Goal: Transaction & Acquisition: Obtain resource

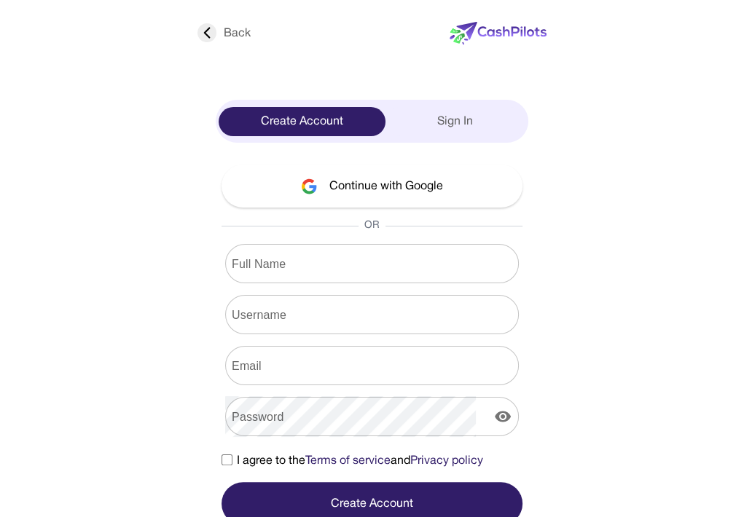
click at [486, 270] on input "Full Name" at bounding box center [372, 263] width 294 height 41
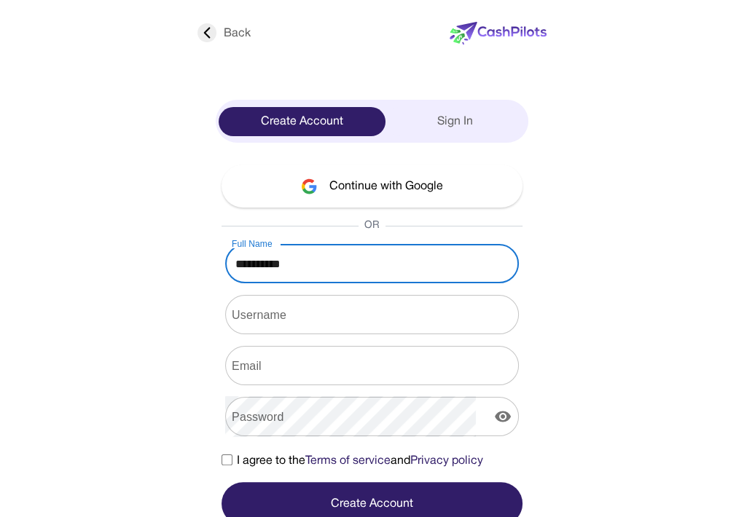
type input "**********"
click at [482, 318] on input "Username" at bounding box center [372, 314] width 294 height 41
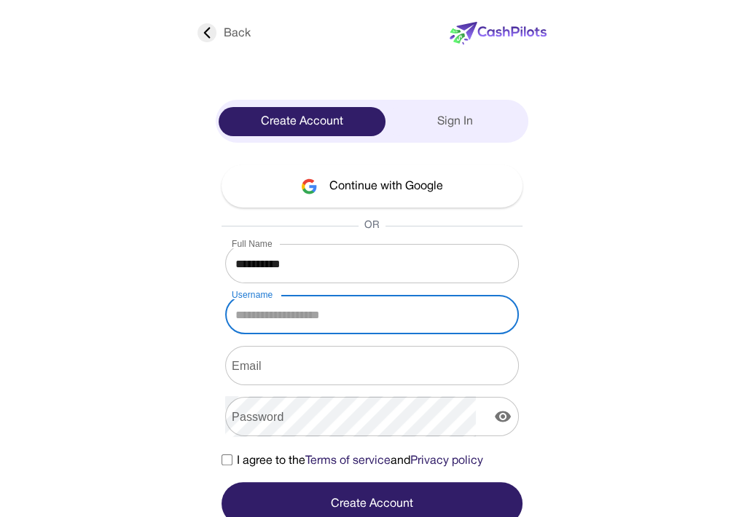
click at [458, 252] on input "Full Name" at bounding box center [372, 263] width 294 height 41
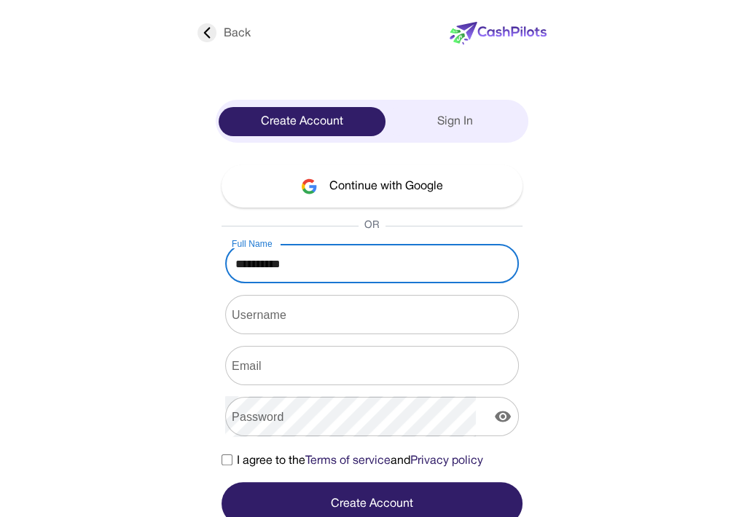
click at [458, 252] on input "Full Name" at bounding box center [372, 263] width 294 height 41
click at [485, 326] on input "Username" at bounding box center [372, 314] width 294 height 41
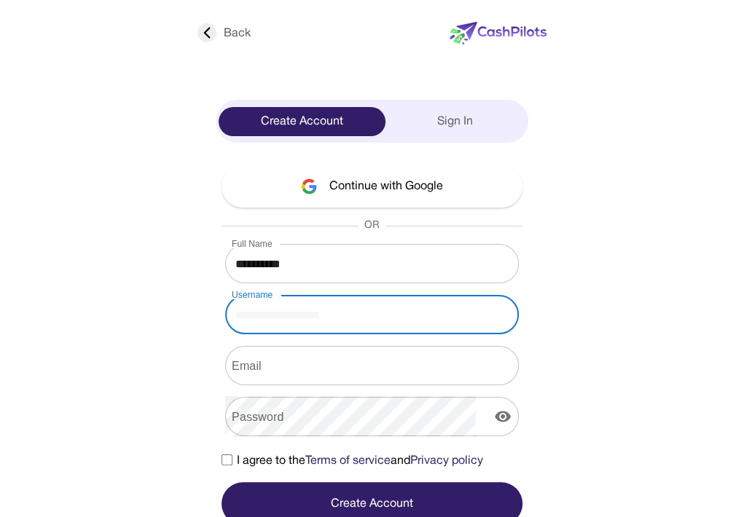
paste input "**********"
type input "**********"
click at [482, 359] on input "Email" at bounding box center [372, 365] width 294 height 41
click at [461, 319] on input "Username" at bounding box center [372, 314] width 294 height 41
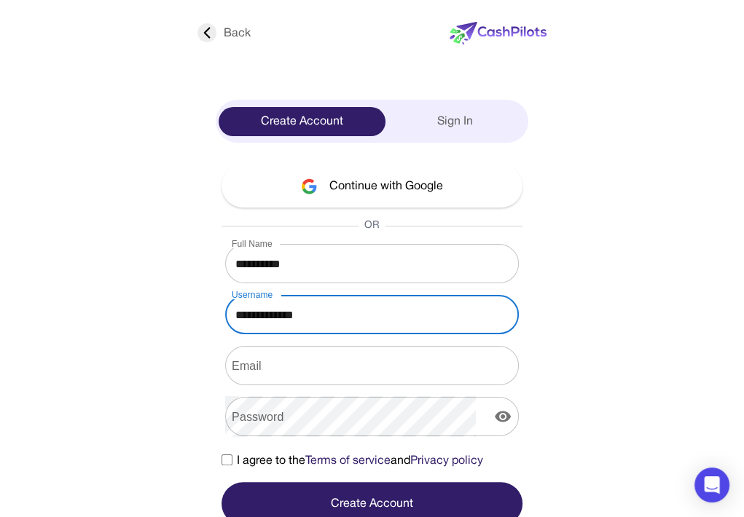
click at [423, 317] on input "Username" at bounding box center [372, 314] width 294 height 41
drag, startPoint x: 423, startPoint y: 316, endPoint x: 486, endPoint y: 321, distance: 62.8
click at [486, 321] on input "Username" at bounding box center [372, 314] width 294 height 41
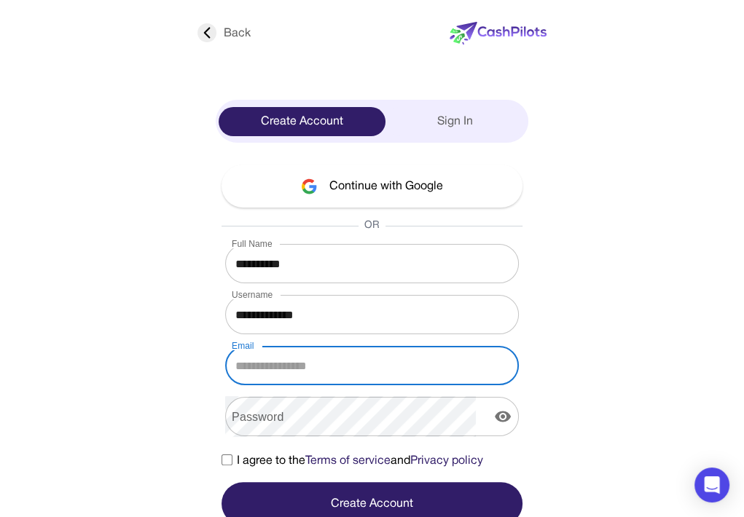
click at [484, 374] on input "Email" at bounding box center [372, 365] width 294 height 41
paste input "**********"
type input "**********"
drag, startPoint x: 426, startPoint y: 365, endPoint x: 496, endPoint y: 374, distance: 70.5
click at [496, 374] on input "**********" at bounding box center [372, 365] width 294 height 41
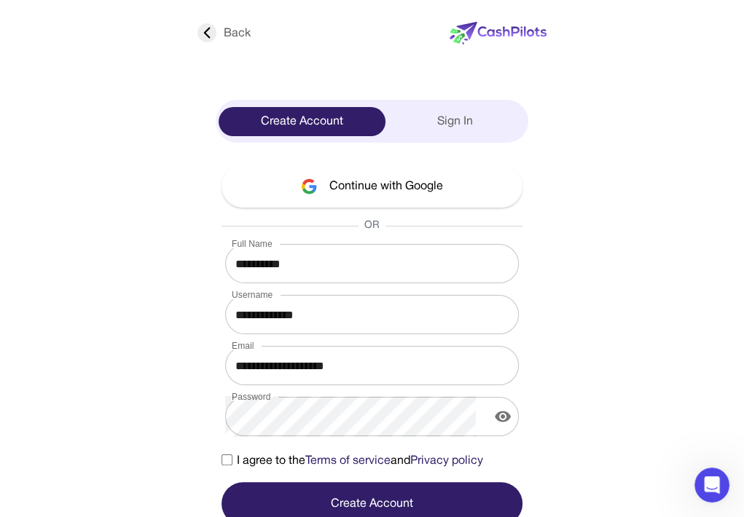
click at [485, 490] on button "Create Account" at bounding box center [372, 503] width 301 height 43
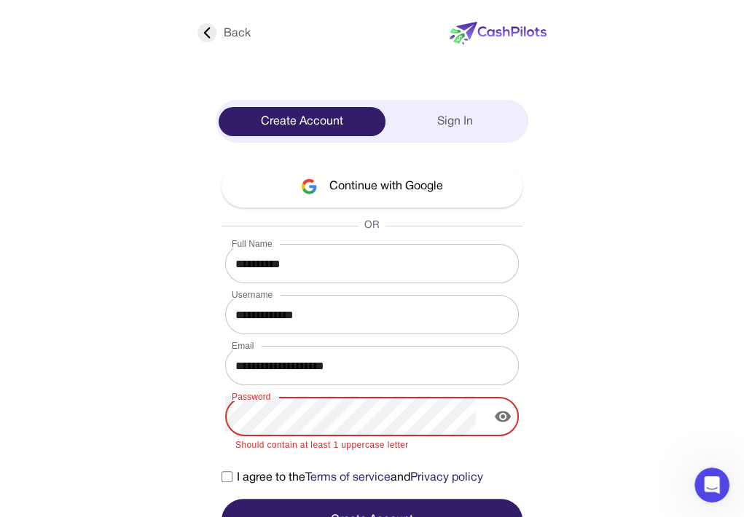
click at [512, 418] on icon "display the password" at bounding box center [502, 416] width 17 height 17
click at [503, 503] on button "Create Account" at bounding box center [372, 520] width 301 height 43
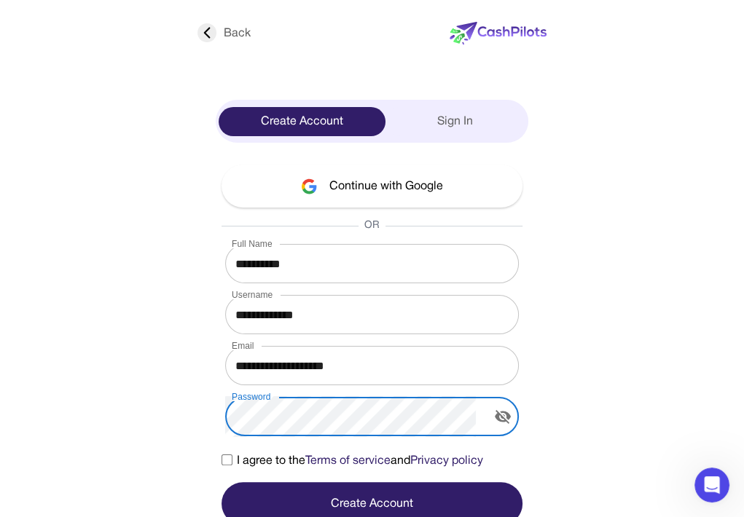
click at [523, 488] on button "Create Account" at bounding box center [372, 503] width 301 height 43
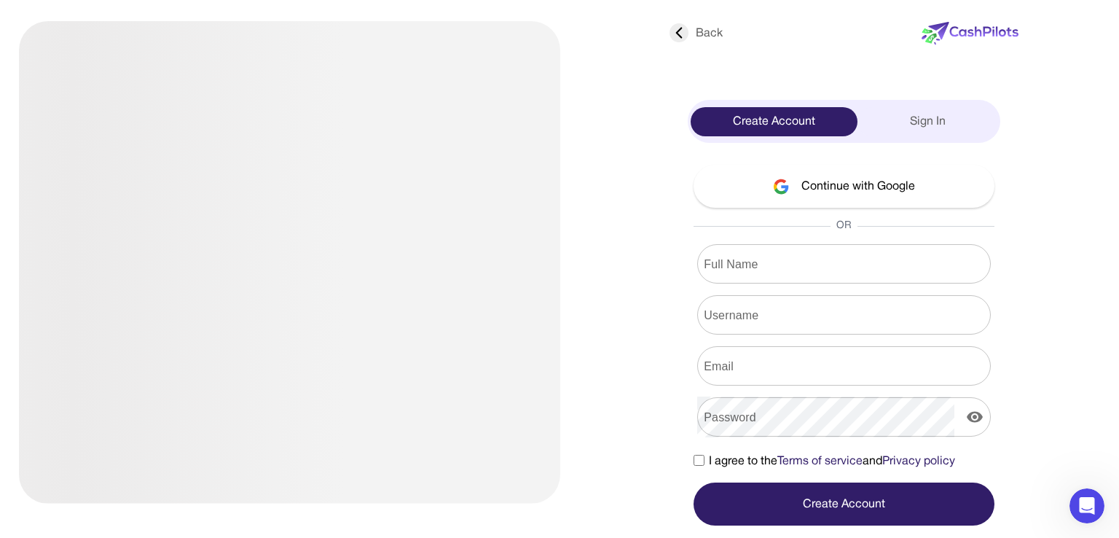
type input "**********"
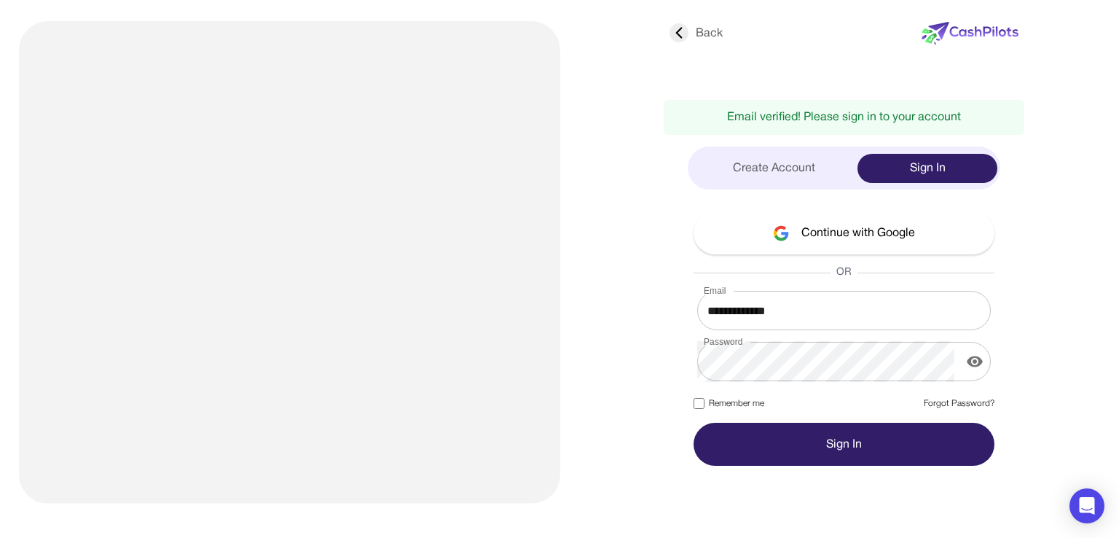
click at [654, 243] on div "**********" at bounding box center [560, 269] width 1060 height 538
click at [799, 426] on button "Sign In" at bounding box center [844, 444] width 301 height 43
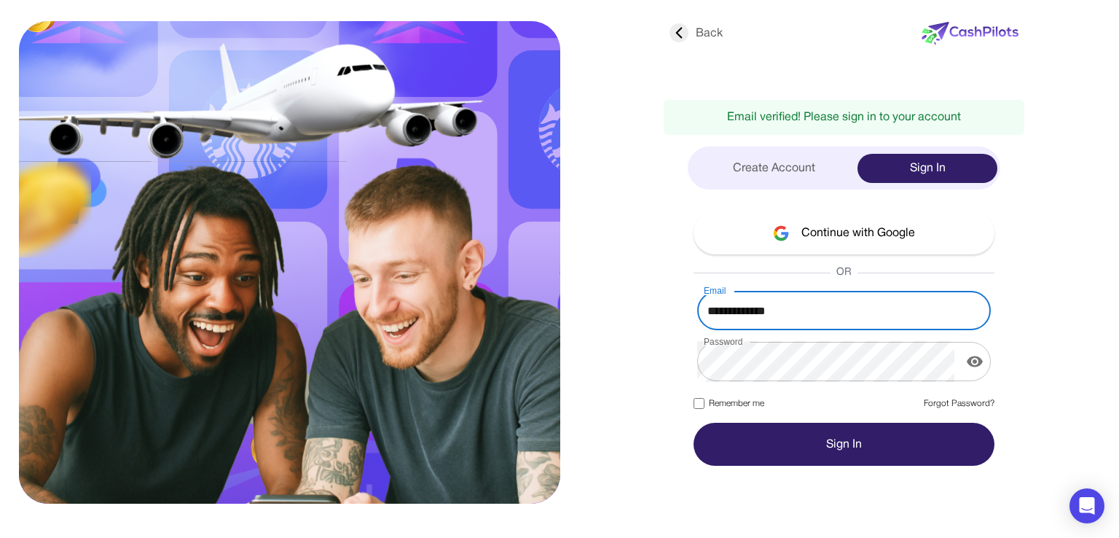
click at [799, 314] on input "**********" at bounding box center [844, 310] width 294 height 41
click at [794, 310] on input "**********" at bounding box center [844, 310] width 294 height 41
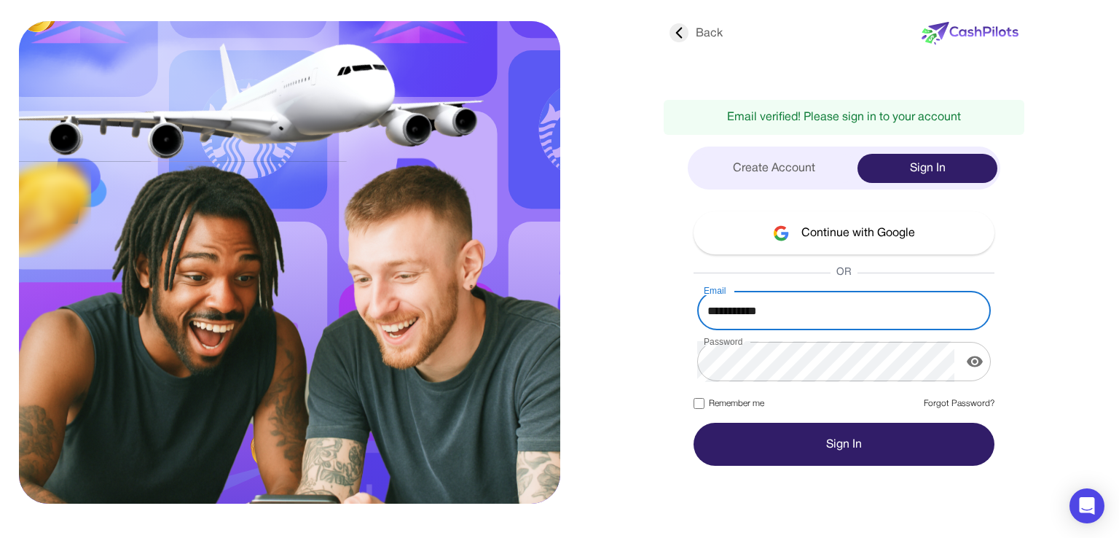
type input "**********"
click at [820, 429] on button "Sign In" at bounding box center [844, 444] width 301 height 43
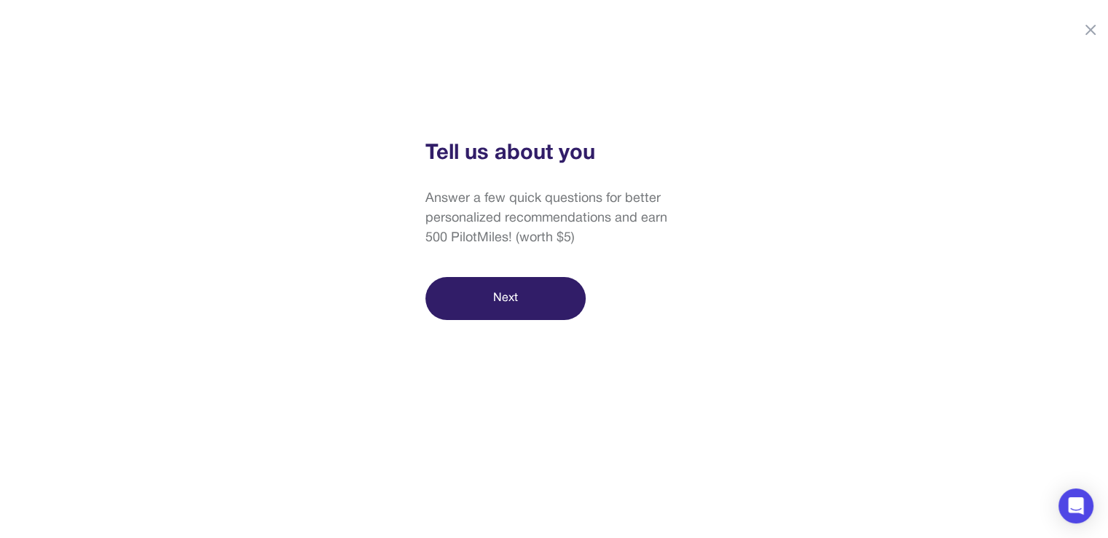
click at [375, 265] on div "Tell us about you Answer a few quick questions for better personalized recommen…" at bounding box center [554, 229] width 1108 height 182
click at [541, 294] on button "Next" at bounding box center [506, 298] width 160 height 43
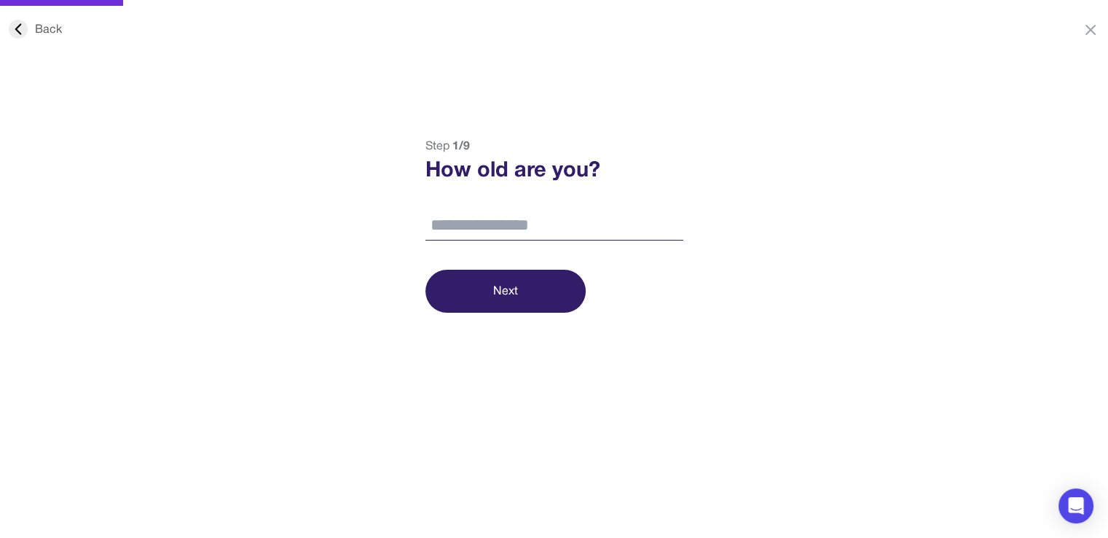
click at [554, 232] on input "number" at bounding box center [555, 226] width 258 height 31
type input "**"
click at [513, 292] on button "Next" at bounding box center [506, 291] width 160 height 43
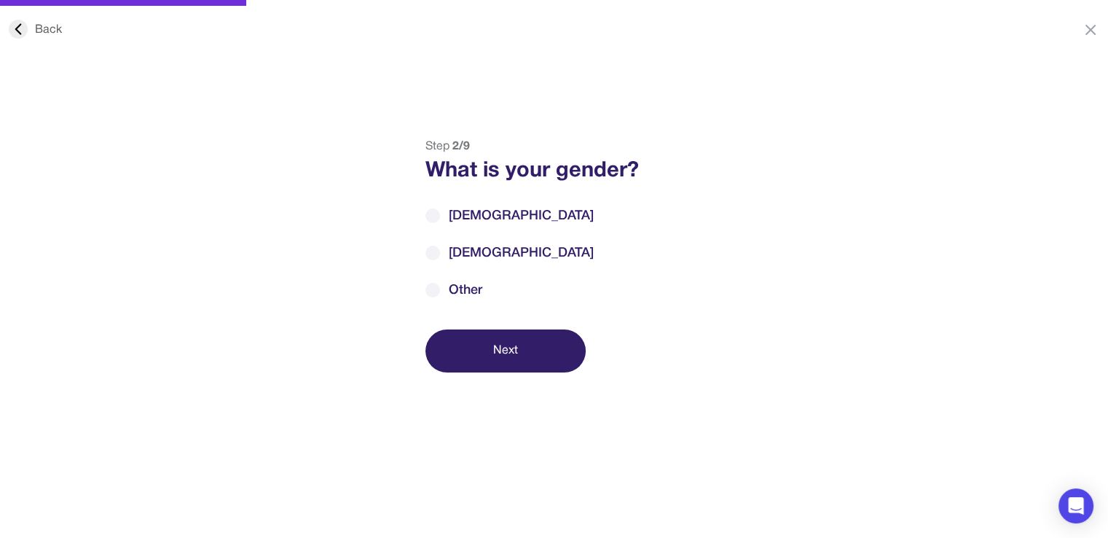
click at [455, 216] on span "Male" at bounding box center [521, 216] width 145 height 20
click at [480, 345] on button "Next" at bounding box center [506, 350] width 160 height 43
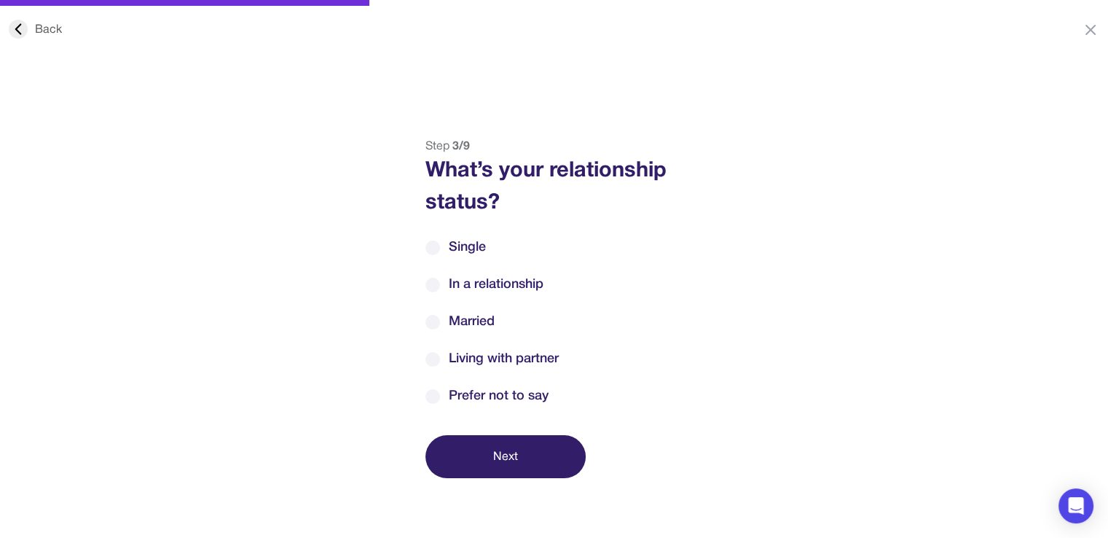
click at [461, 253] on span "Single" at bounding box center [467, 248] width 37 height 20
click at [515, 455] on button "Next" at bounding box center [506, 456] width 160 height 43
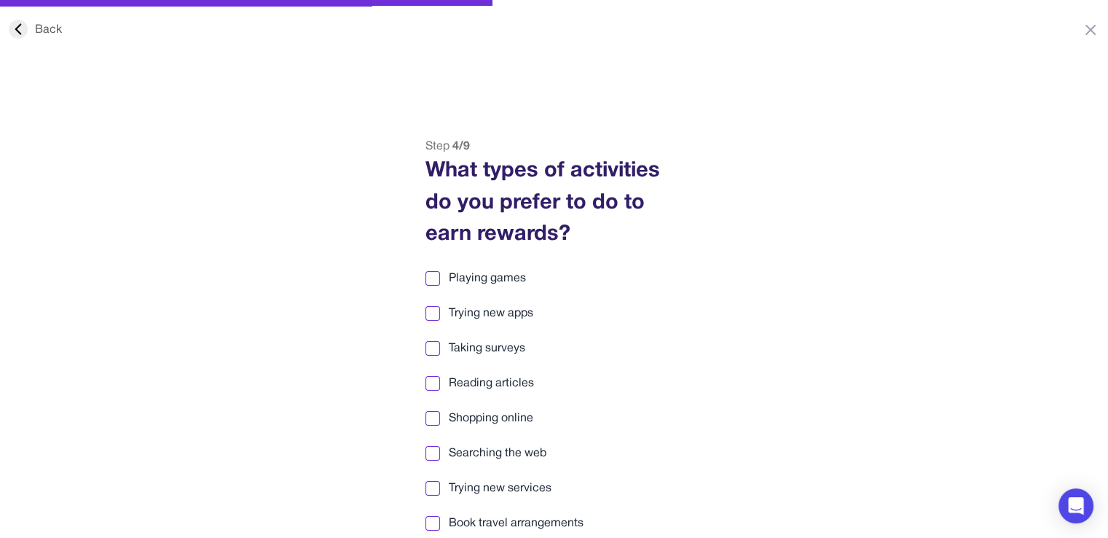
click at [490, 275] on span "Playing games" at bounding box center [487, 278] width 77 height 17
click at [504, 313] on span "Trying new apps" at bounding box center [491, 313] width 85 height 17
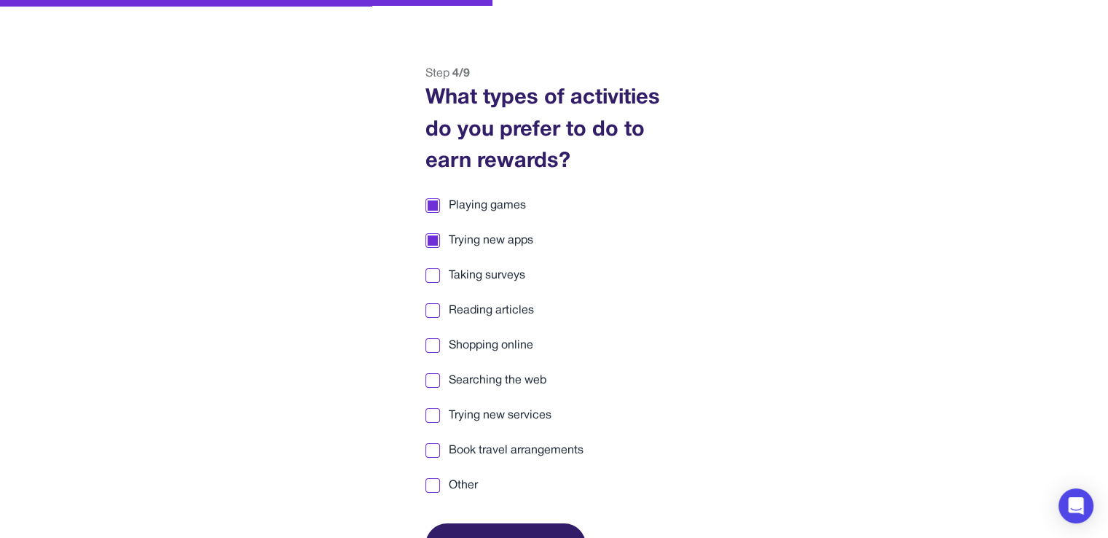
scroll to position [137, 0]
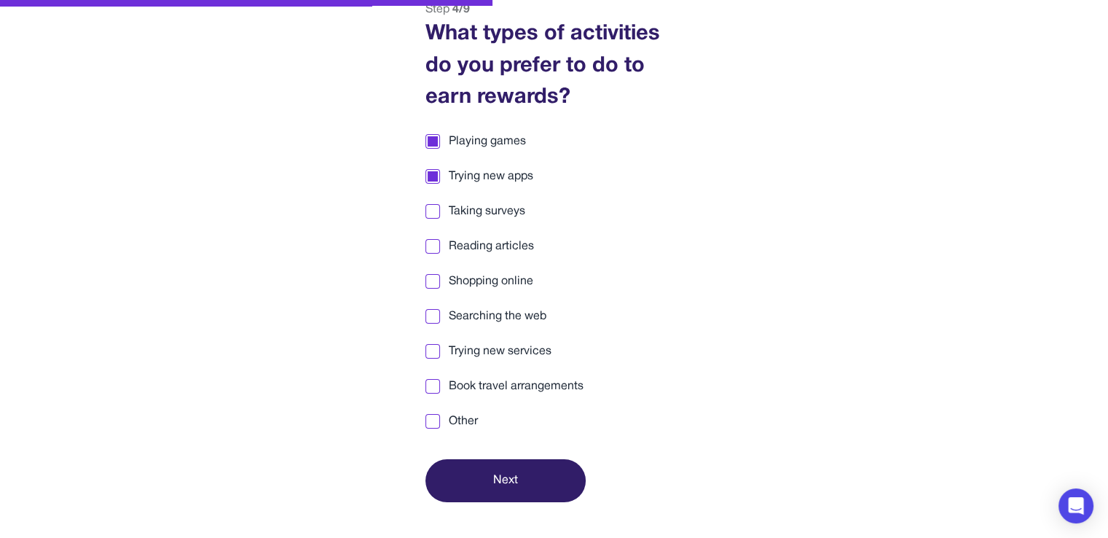
click at [542, 477] on button "Next" at bounding box center [506, 480] width 160 height 43
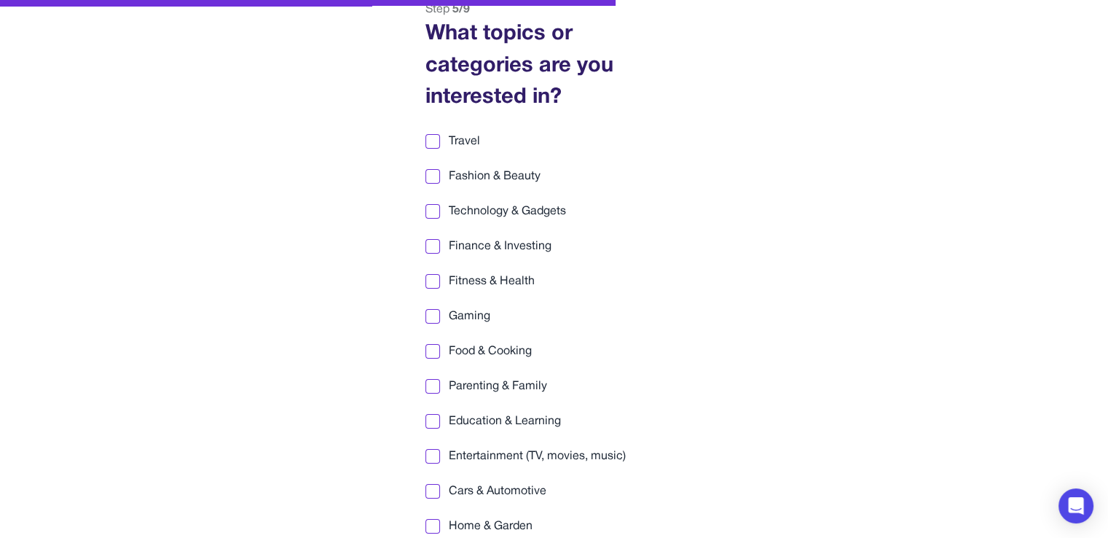
click at [459, 141] on span "Travel" at bounding box center [464, 141] width 31 height 17
click at [463, 179] on span "Fashion & Beauty" at bounding box center [495, 176] width 92 height 17
click at [475, 234] on div "Travel Fashion & Beauty Technology & Gadgets Finance & Investing Fitness & Heal…" at bounding box center [555, 369] width 258 height 472
click at [474, 218] on div "Travel Fashion & Beauty Technology & Gadgets Finance & Investing Fitness & Heal…" at bounding box center [555, 369] width 258 height 472
click at [472, 213] on span "Technology & Gadgets" at bounding box center [507, 211] width 117 height 17
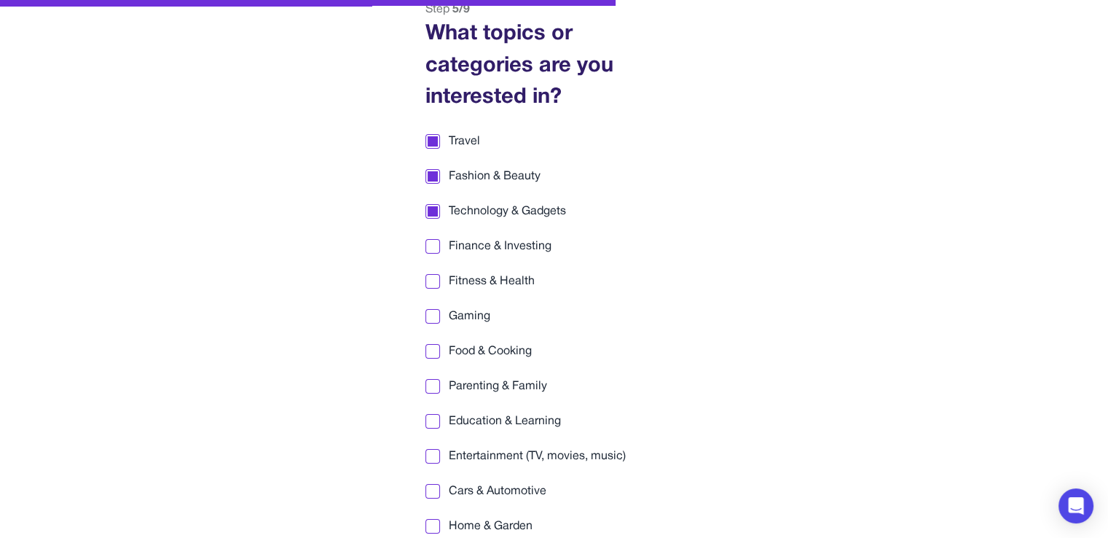
click at [481, 249] on span "Finance & Investing" at bounding box center [500, 246] width 103 height 17
click at [487, 278] on span "Fitness & Health" at bounding box center [492, 281] width 86 height 17
click at [487, 313] on span "Gaming" at bounding box center [470, 316] width 42 height 17
click at [490, 356] on span "Food & Cooking" at bounding box center [490, 351] width 83 height 17
click at [498, 391] on span "Parenting & Family" at bounding box center [498, 385] width 98 height 17
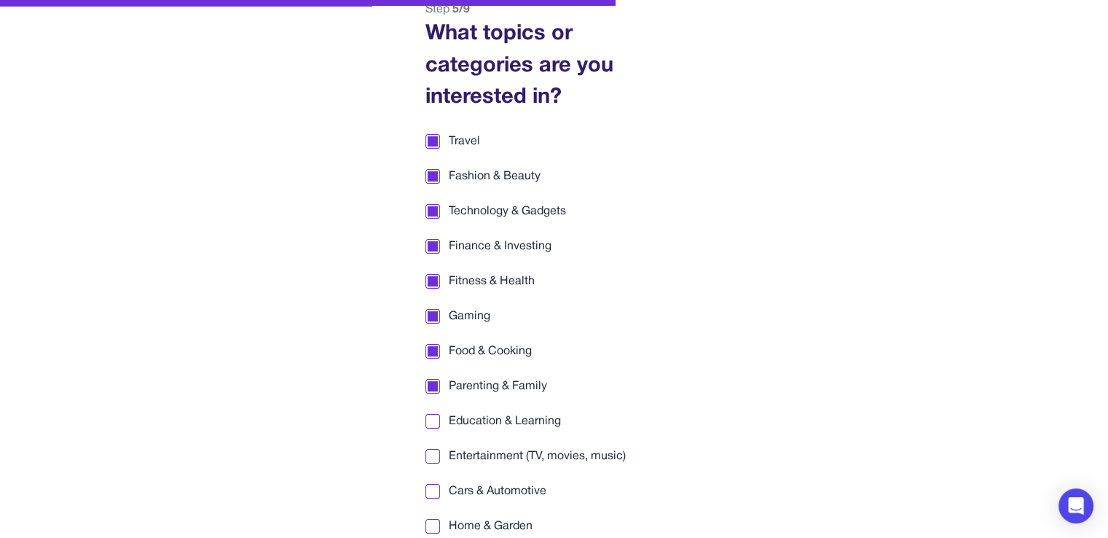
click at [507, 421] on span "Education & Learning" at bounding box center [505, 420] width 112 height 17
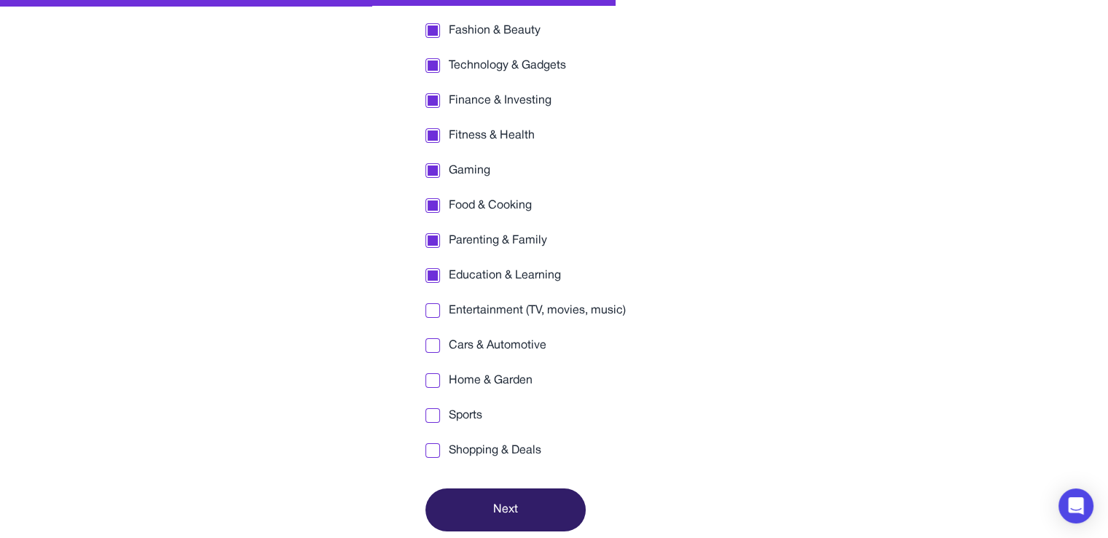
click at [473, 413] on span "Sports" at bounding box center [466, 415] width 34 height 17
click at [484, 442] on span "Shopping & Deals" at bounding box center [495, 450] width 93 height 17
click at [485, 386] on span "Home & Garden" at bounding box center [491, 380] width 84 height 17
click at [488, 331] on div "Travel Fashion & Beauty Technology & Gadgets Finance & Investing Fitness & Heal…" at bounding box center [555, 223] width 258 height 472
click at [488, 298] on div "Travel Fashion & Beauty Technology & Gadgets Finance & Investing Fitness & Heal…" at bounding box center [555, 223] width 258 height 472
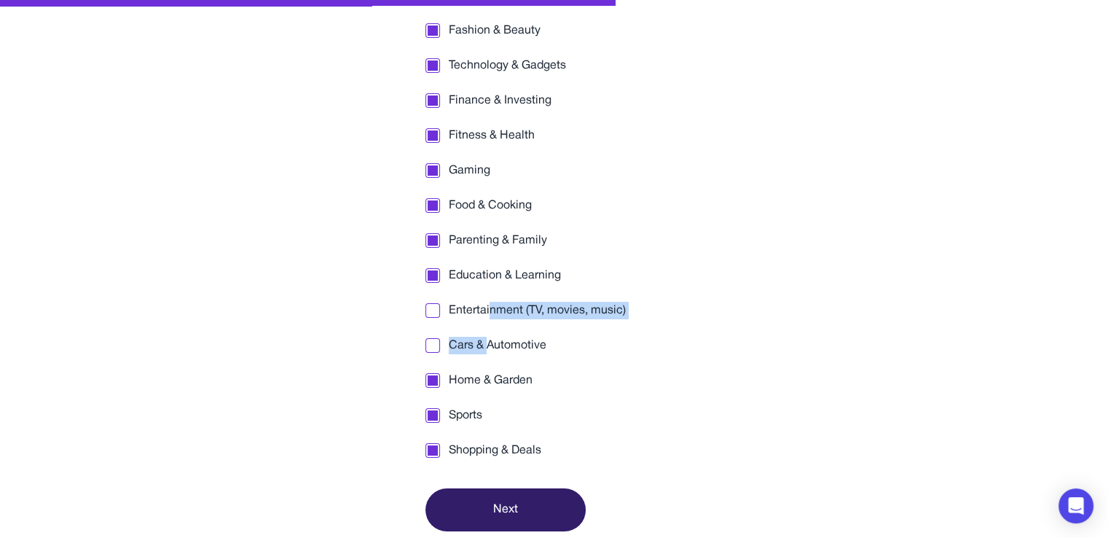
click at [490, 327] on div "Travel Fashion & Beauty Technology & Gadgets Finance & Investing Fitness & Heal…" at bounding box center [555, 223] width 258 height 472
click at [493, 345] on span "Cars & Automotive" at bounding box center [498, 345] width 98 height 17
click at [481, 310] on span "Entertainment (TV, movies, music)" at bounding box center [537, 310] width 177 height 17
click at [541, 512] on button "Next" at bounding box center [506, 509] width 160 height 43
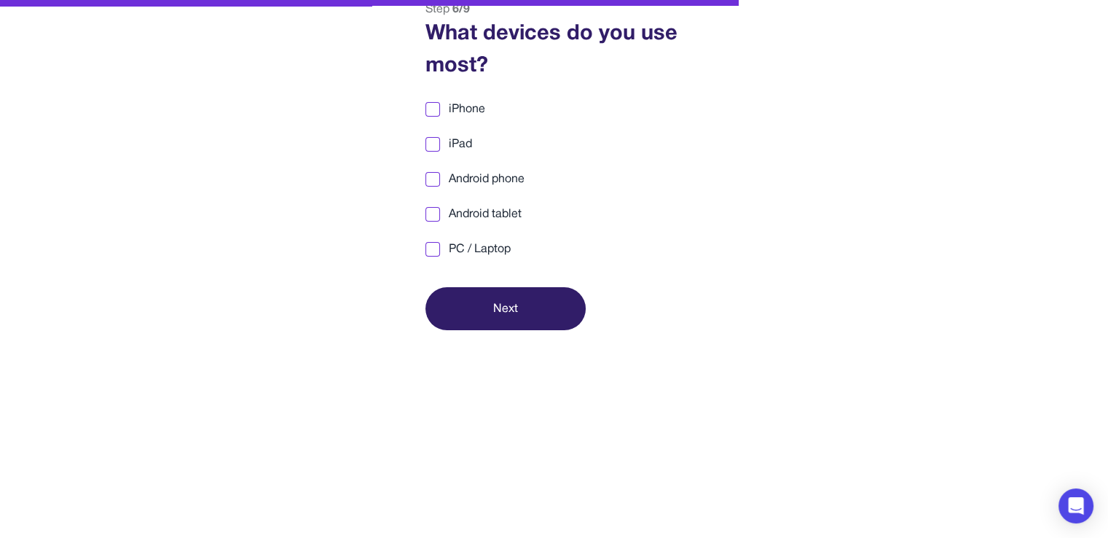
click at [439, 176] on div at bounding box center [433, 179] width 15 height 15
click at [436, 244] on div at bounding box center [433, 249] width 10 height 10
click at [431, 222] on div "iPhone iPad Android phone Android tablet PC / Laptop" at bounding box center [555, 179] width 258 height 157
click at [449, 224] on div "iPhone iPad Android phone Android tablet PC / Laptop" at bounding box center [555, 179] width 258 height 157
click at [449, 210] on span "Android tablet" at bounding box center [485, 214] width 73 height 17
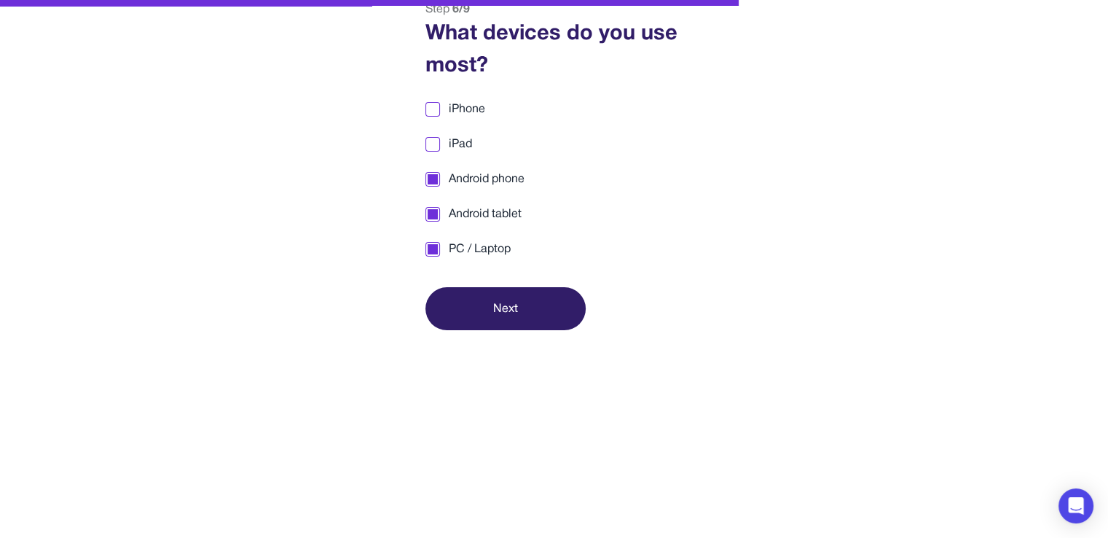
click at [494, 309] on button "Next" at bounding box center [506, 308] width 160 height 43
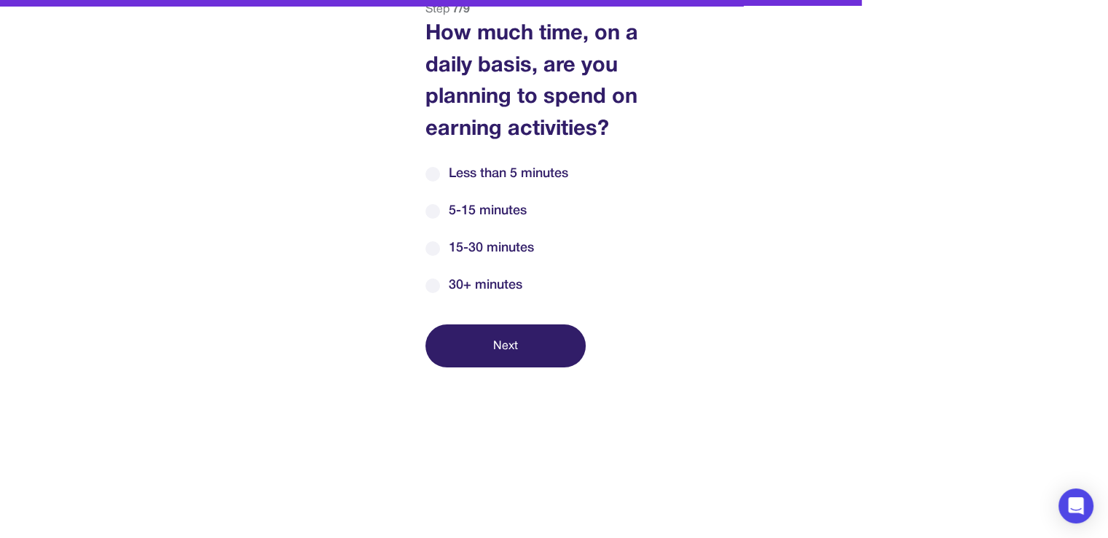
click at [450, 243] on span "15-30 minutes" at bounding box center [491, 248] width 85 height 20
click at [517, 350] on button "Next" at bounding box center [506, 345] width 160 height 43
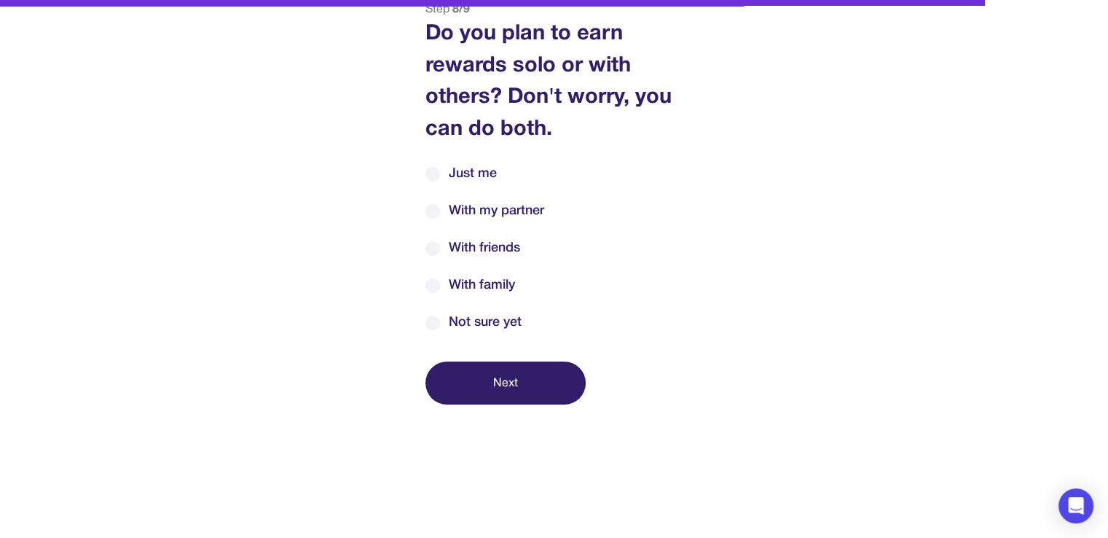
click at [464, 173] on span "Just me" at bounding box center [473, 174] width 48 height 20
click at [471, 211] on span "With my partner" at bounding box center [496, 211] width 95 height 20
click at [484, 164] on span "Just me" at bounding box center [473, 174] width 48 height 20
click at [528, 383] on button "Next" at bounding box center [506, 382] width 160 height 43
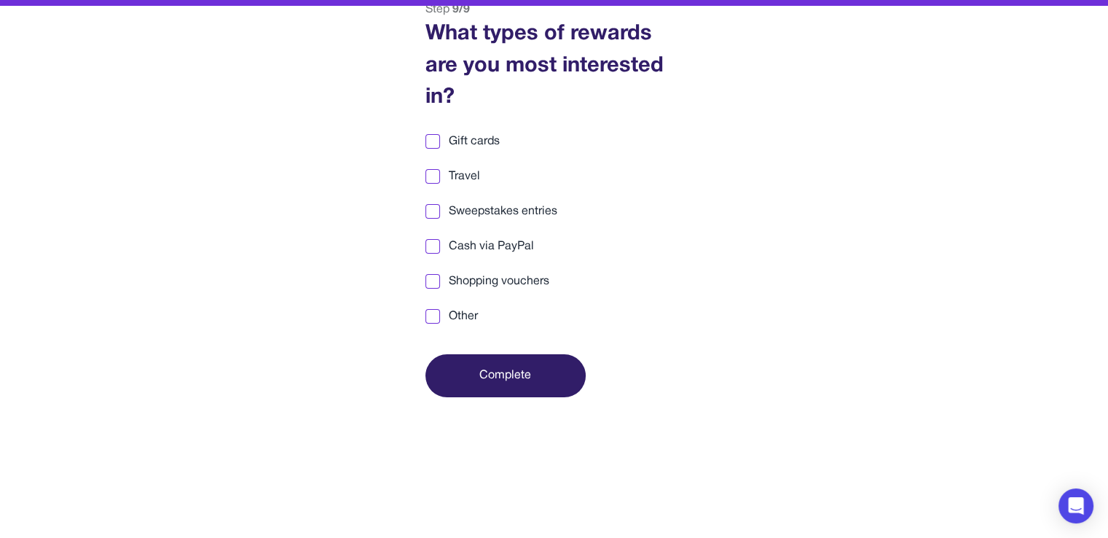
click at [461, 141] on span "Gift cards" at bounding box center [474, 141] width 51 height 17
click at [521, 281] on span "Shopping vouchers" at bounding box center [499, 281] width 101 height 17
click at [525, 370] on button "Complete" at bounding box center [506, 375] width 160 height 43
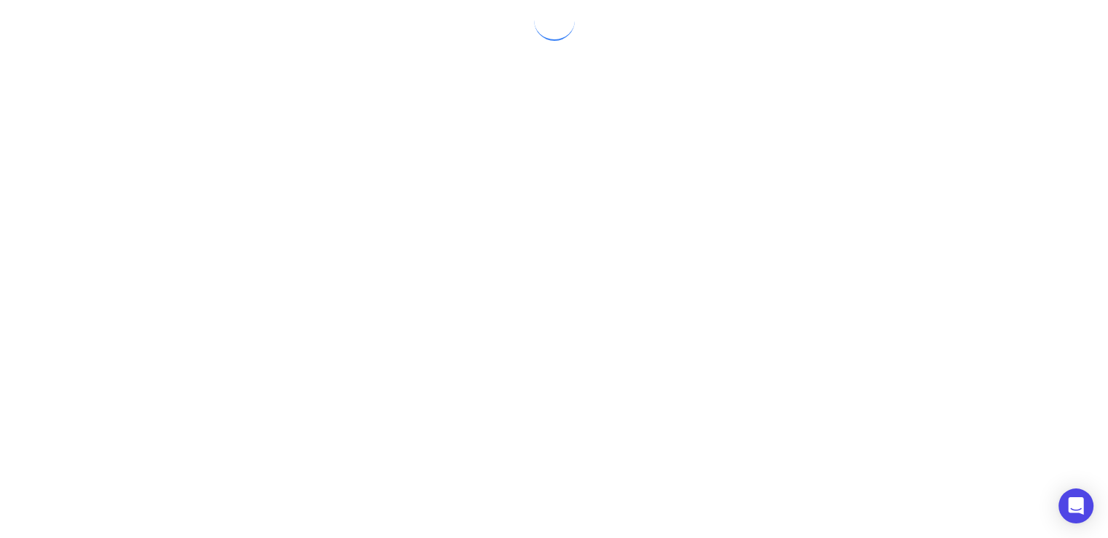
scroll to position [0, 0]
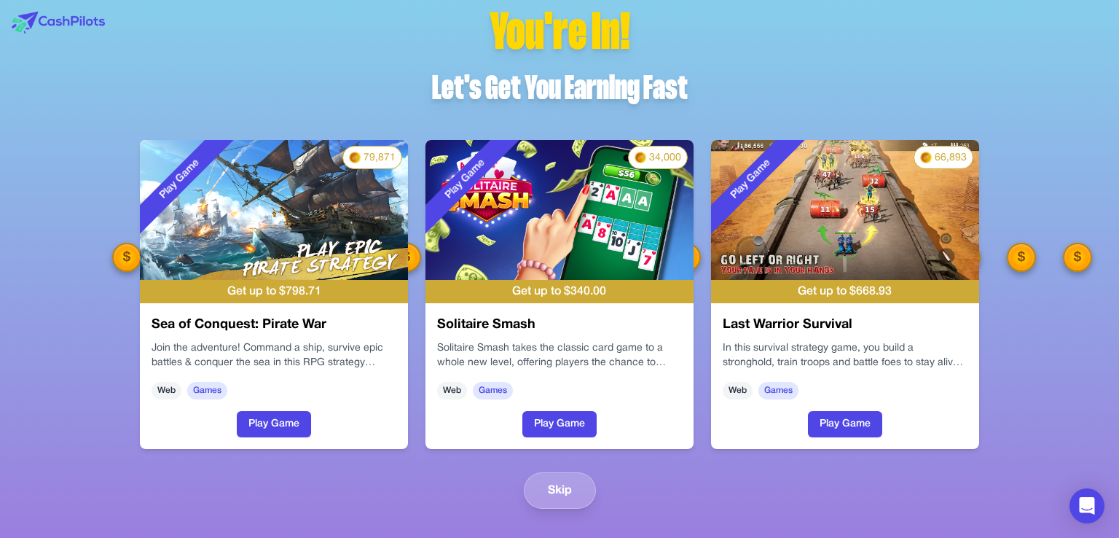
click at [365, 367] on p "Join the adventure! Command a ship, survive epic battles & conquer the sea in t…" at bounding box center [274, 355] width 245 height 29
click at [579, 481] on button "Skip" at bounding box center [560, 490] width 72 height 36
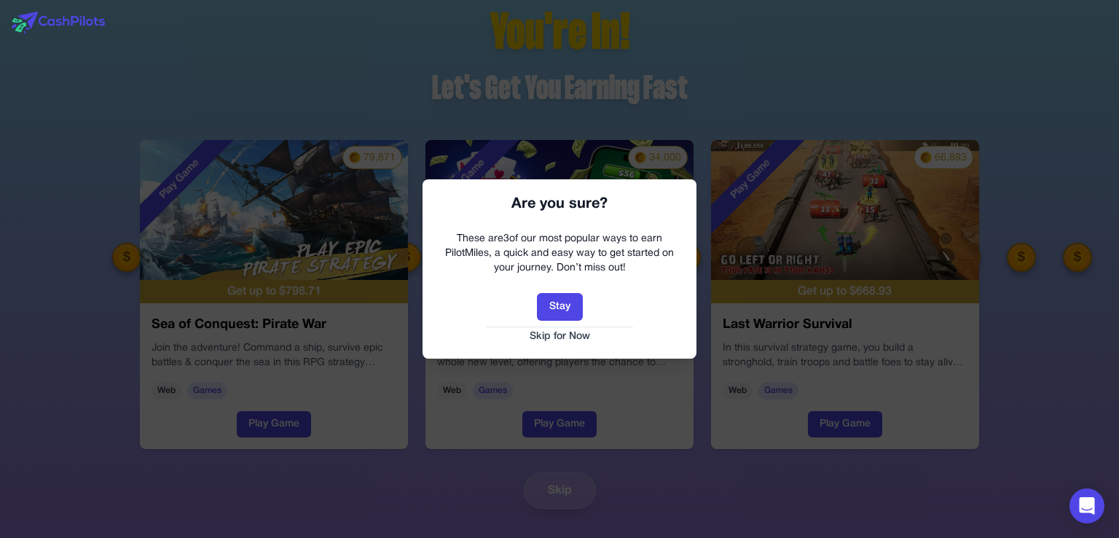
click at [564, 335] on button "Skip for Now" at bounding box center [559, 336] width 245 height 15
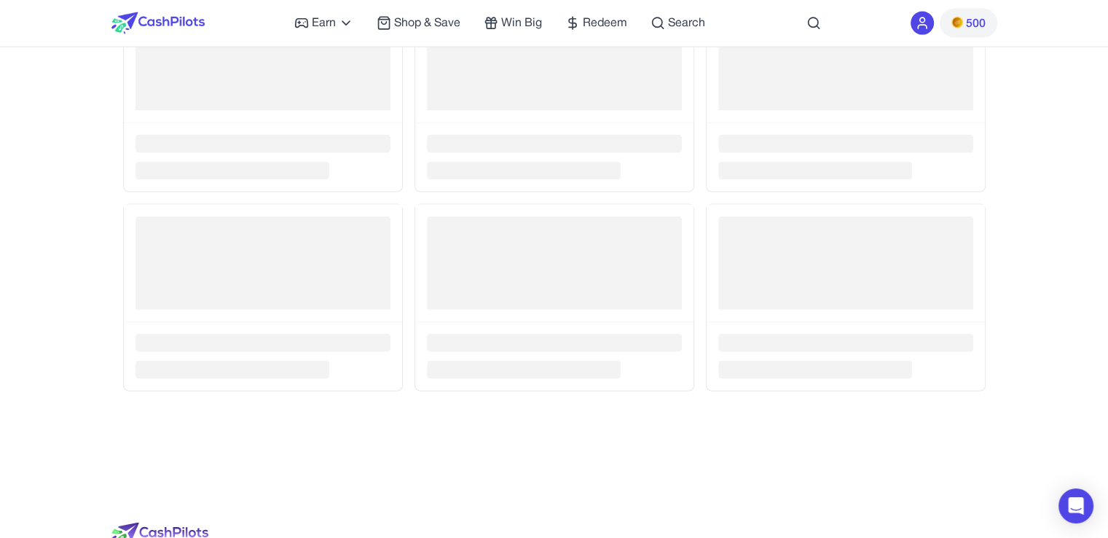
scroll to position [3591, 0]
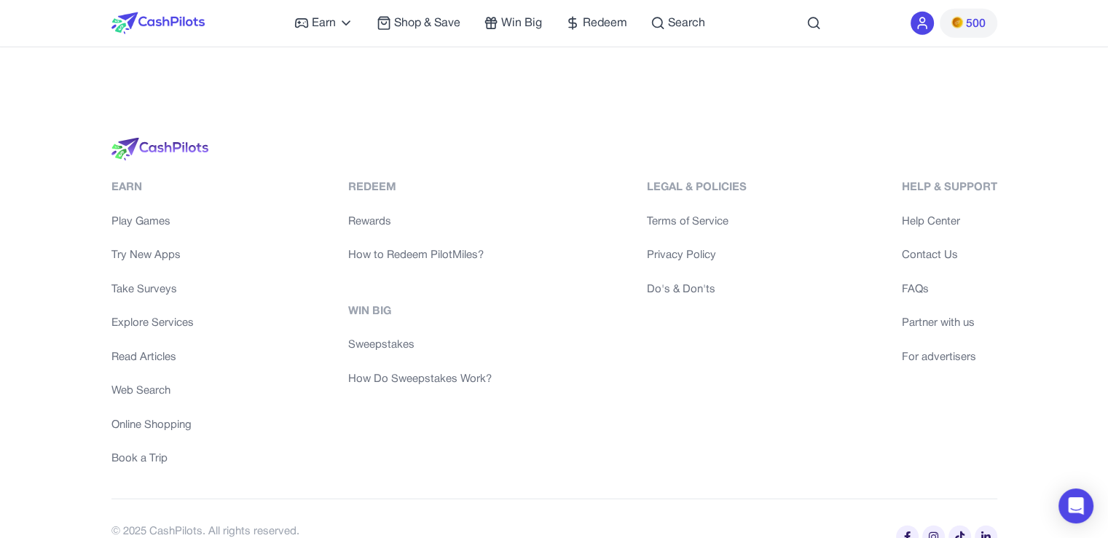
click at [923, 283] on link "FAQs" at bounding box center [948, 289] width 95 height 17
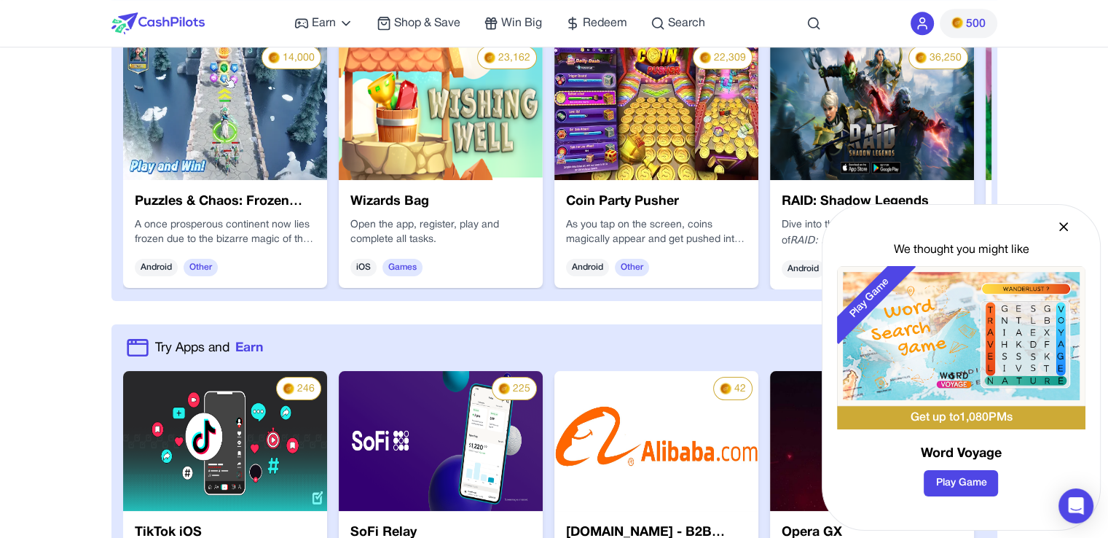
scroll to position [735, 0]
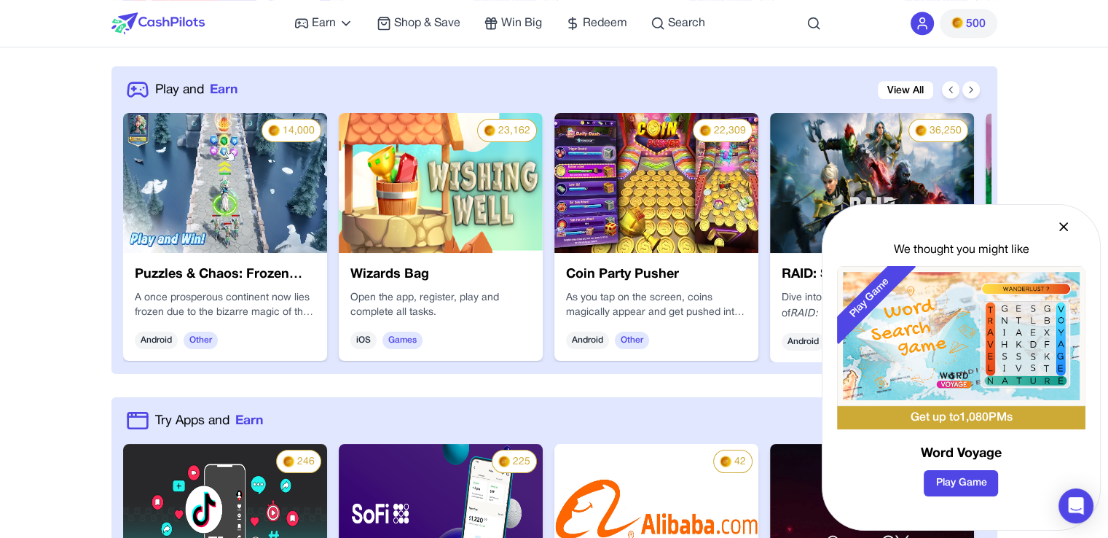
click at [1060, 226] on icon at bounding box center [1064, 226] width 15 height 15
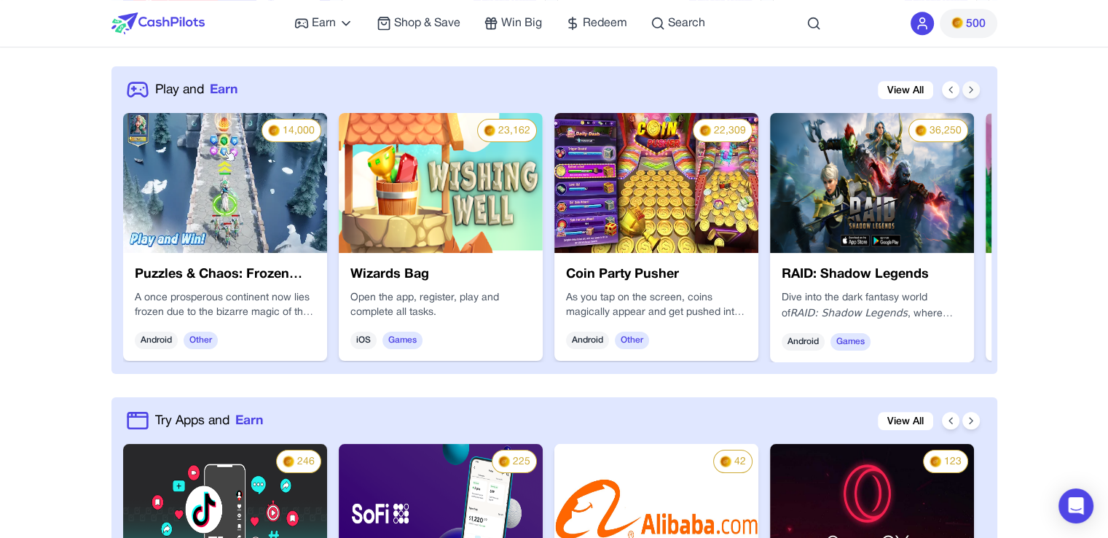
click at [968, 88] on icon at bounding box center [972, 90] width 12 height 12
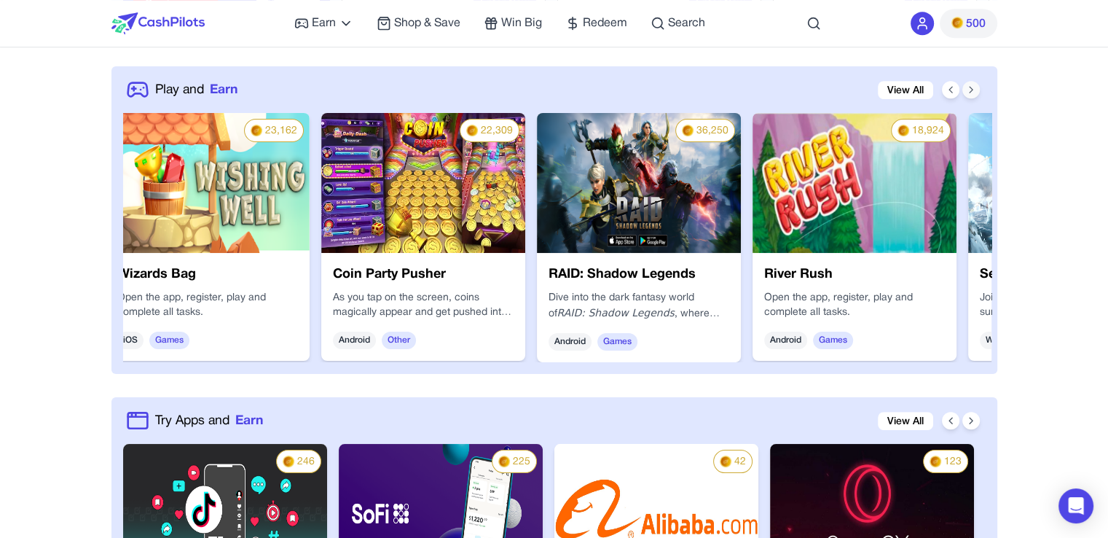
click at [968, 88] on icon at bounding box center [972, 90] width 12 height 12
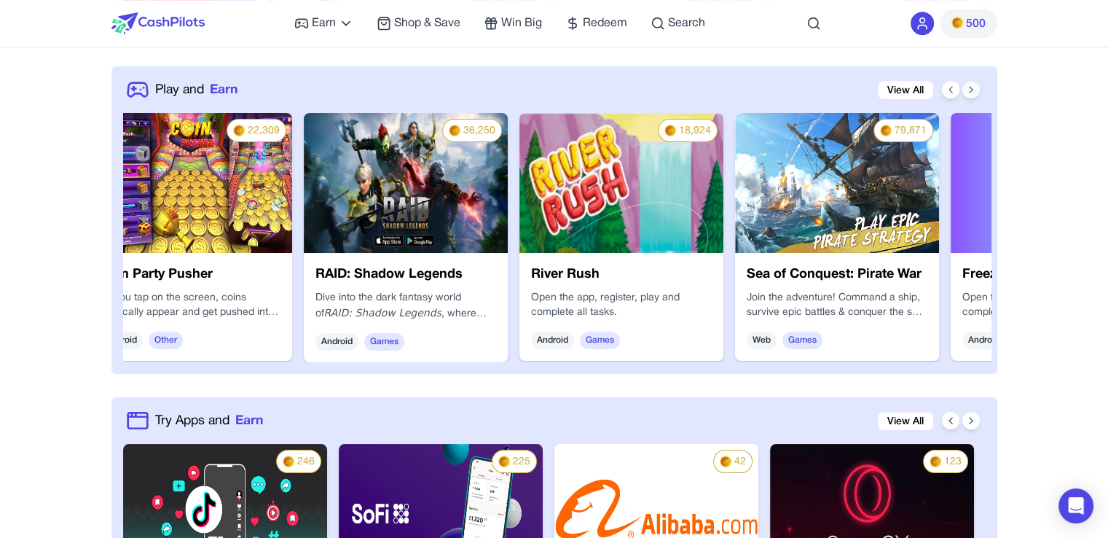
click at [968, 88] on icon at bounding box center [972, 90] width 12 height 12
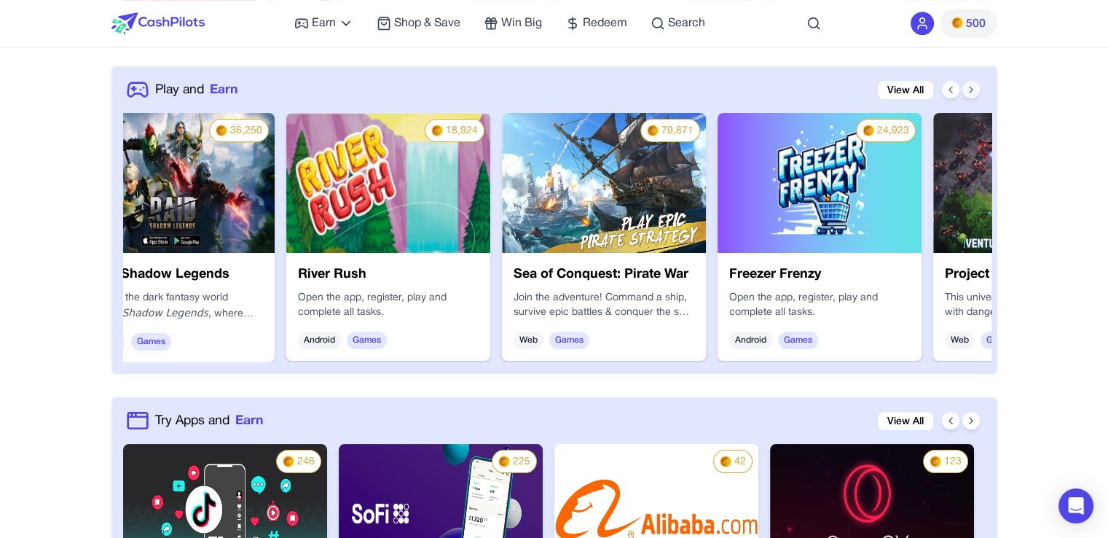
click at [968, 88] on icon at bounding box center [972, 90] width 12 height 12
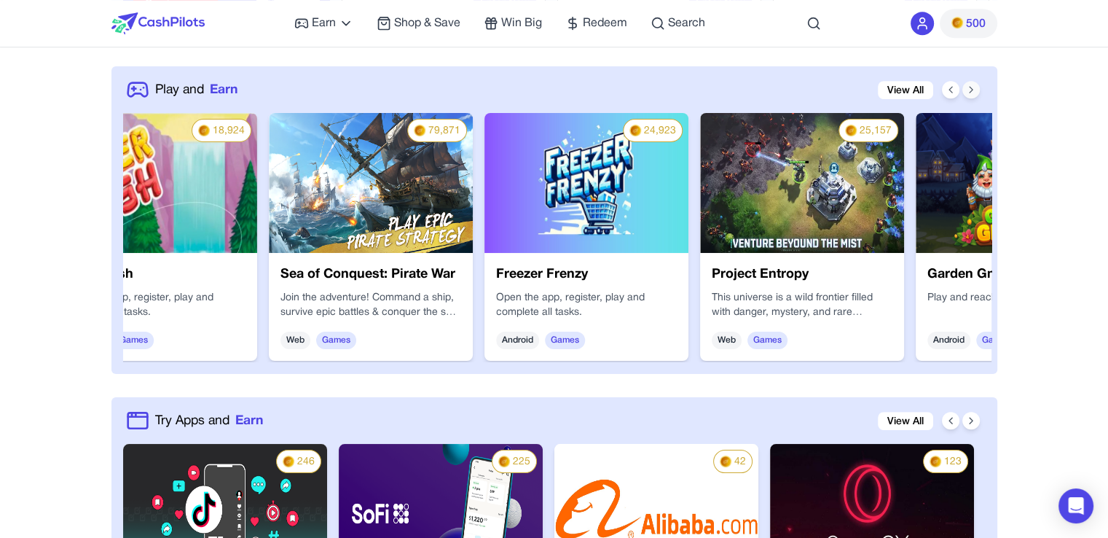
click at [968, 88] on icon at bounding box center [972, 90] width 12 height 12
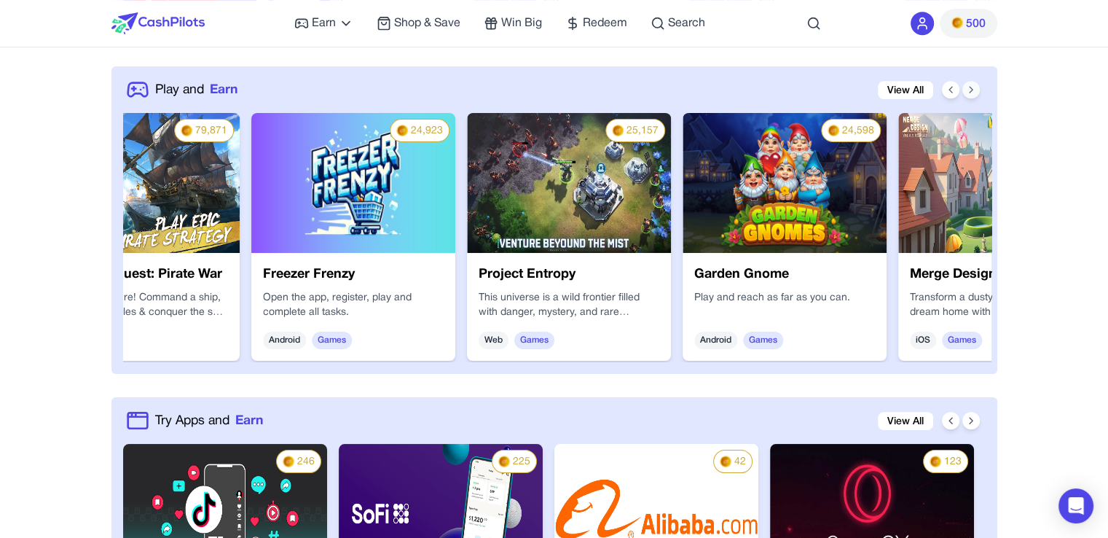
click at [968, 88] on icon at bounding box center [972, 90] width 12 height 12
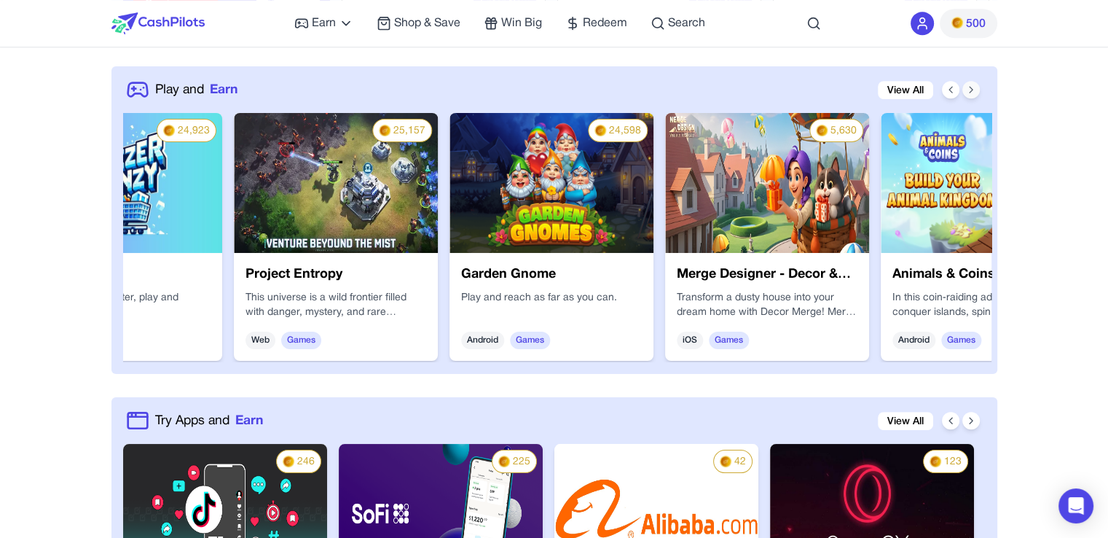
click at [968, 88] on icon at bounding box center [972, 90] width 12 height 12
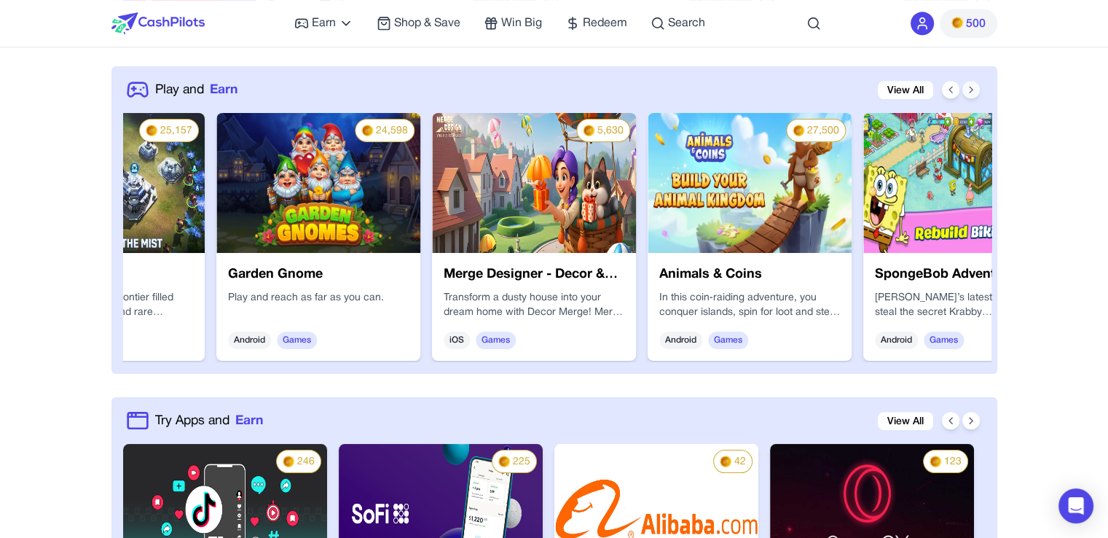
click at [968, 88] on icon at bounding box center [972, 90] width 12 height 12
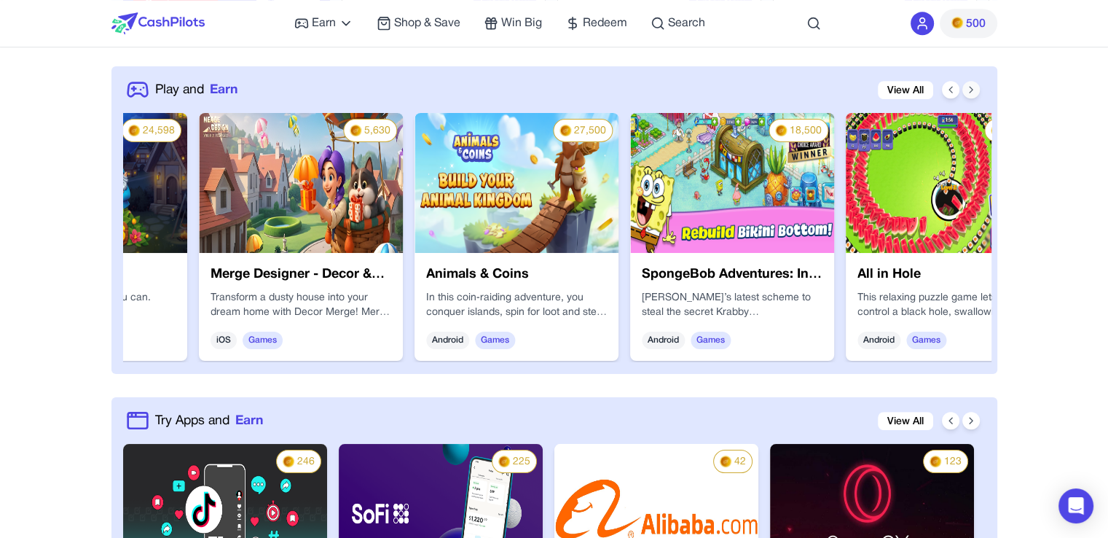
click at [968, 88] on icon at bounding box center [972, 90] width 12 height 12
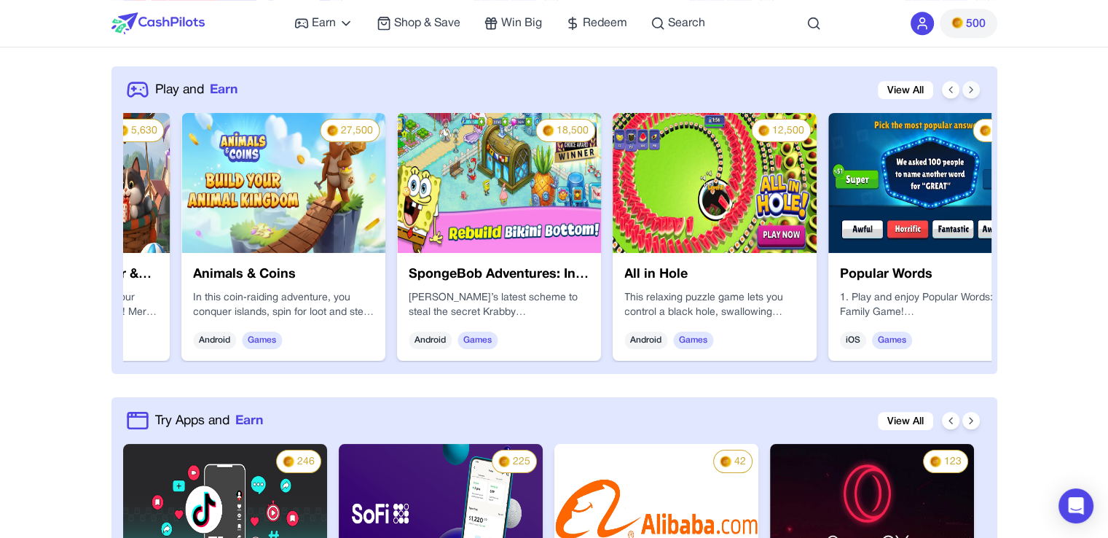
click at [968, 88] on icon at bounding box center [972, 90] width 12 height 12
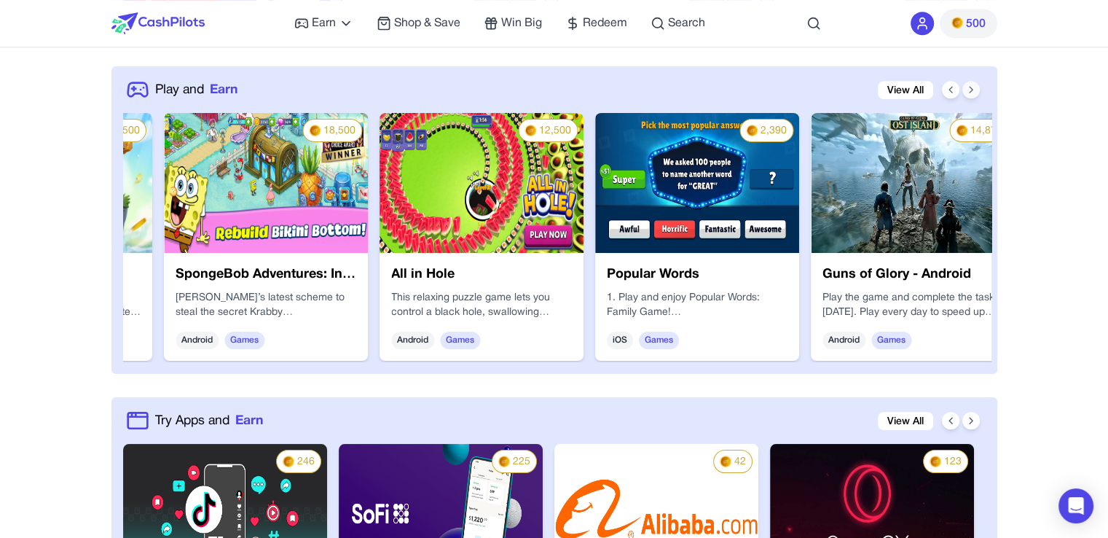
click at [968, 88] on icon at bounding box center [972, 90] width 12 height 12
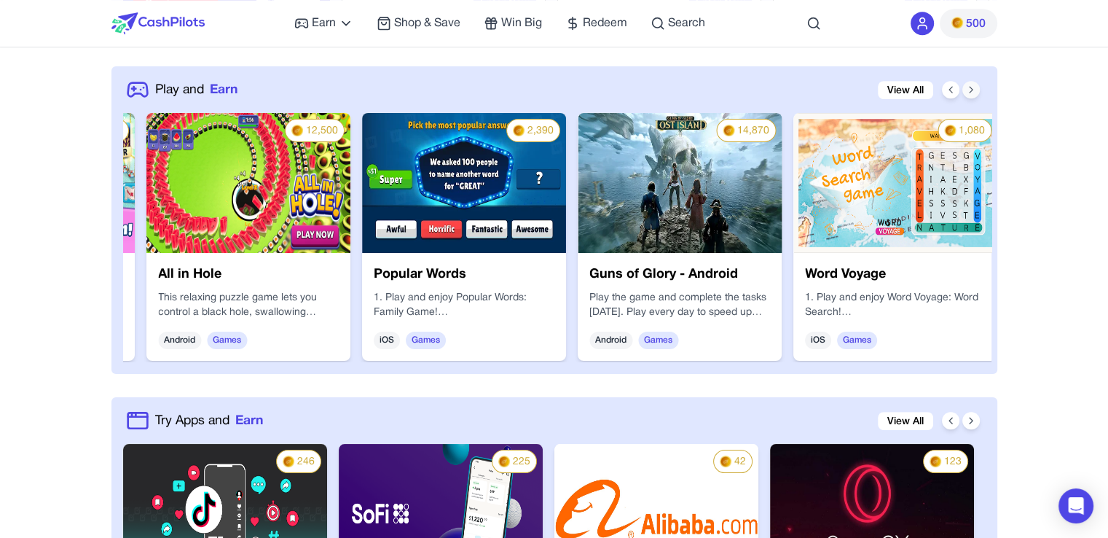
click at [968, 88] on icon at bounding box center [972, 90] width 12 height 12
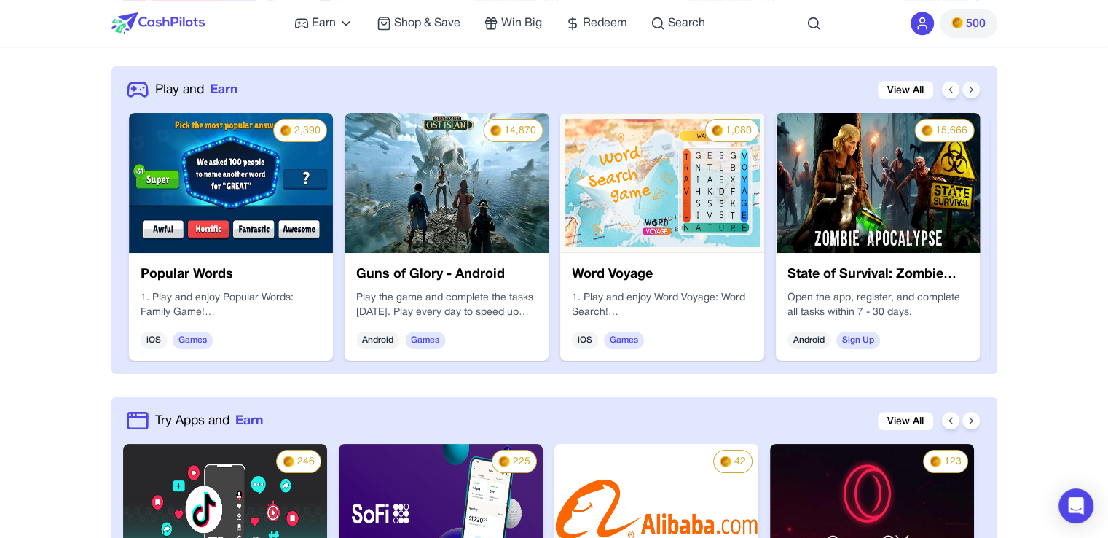
click at [968, 88] on icon at bounding box center [972, 90] width 12 height 12
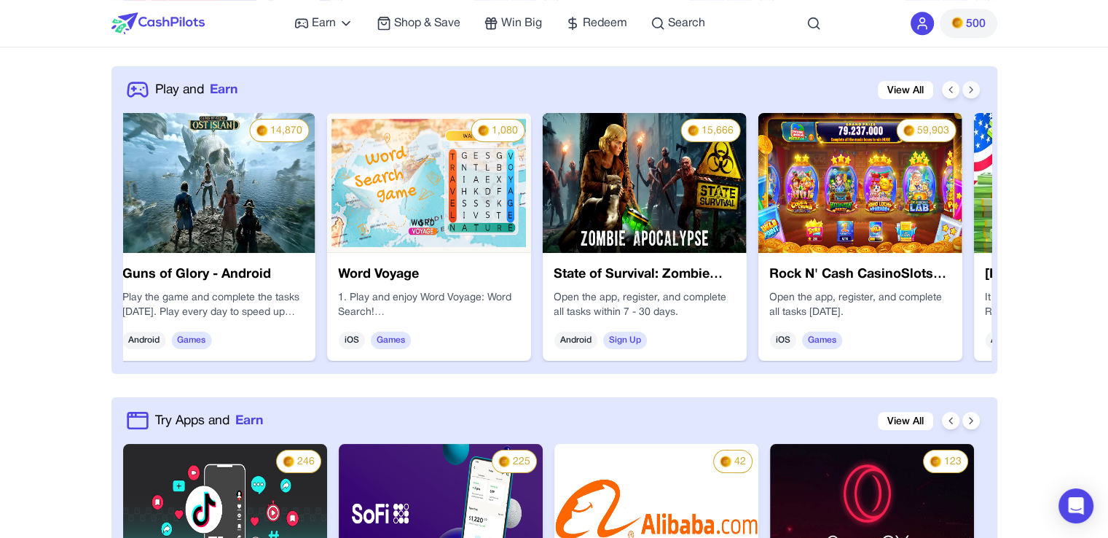
click at [968, 88] on icon at bounding box center [972, 90] width 12 height 12
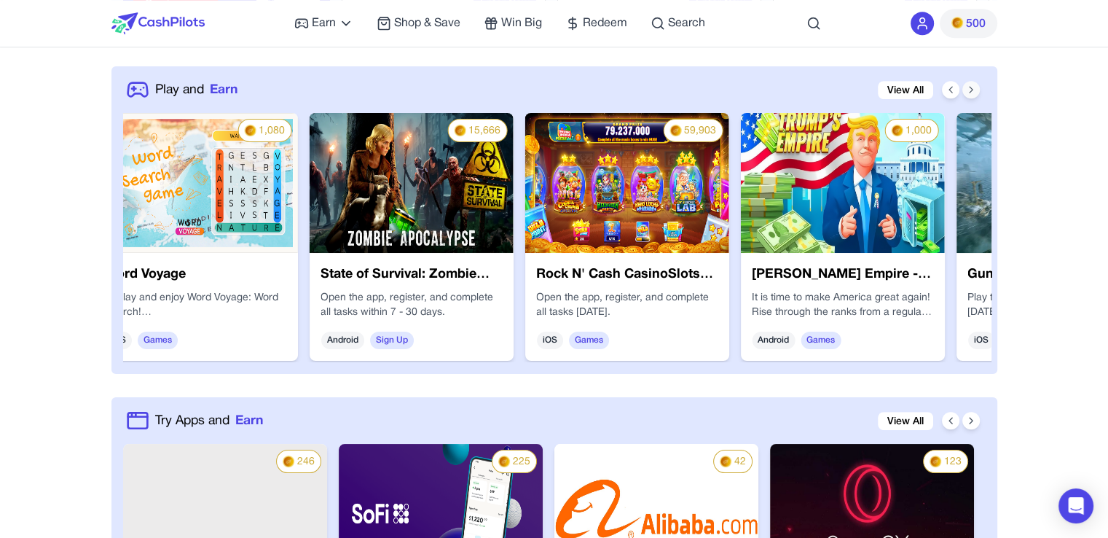
click at [968, 88] on icon at bounding box center [972, 90] width 12 height 12
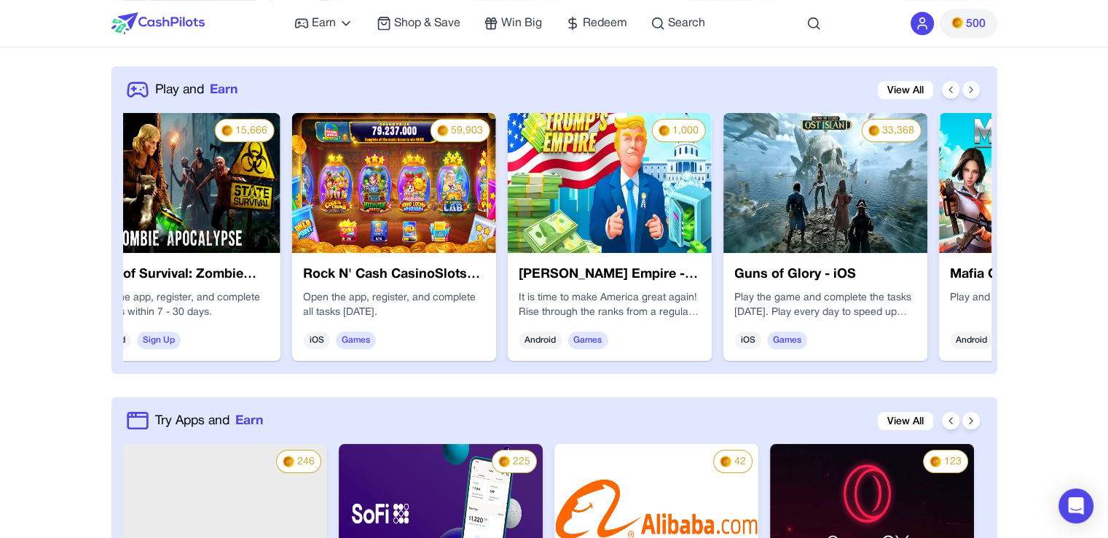
click at [968, 88] on icon at bounding box center [972, 90] width 12 height 12
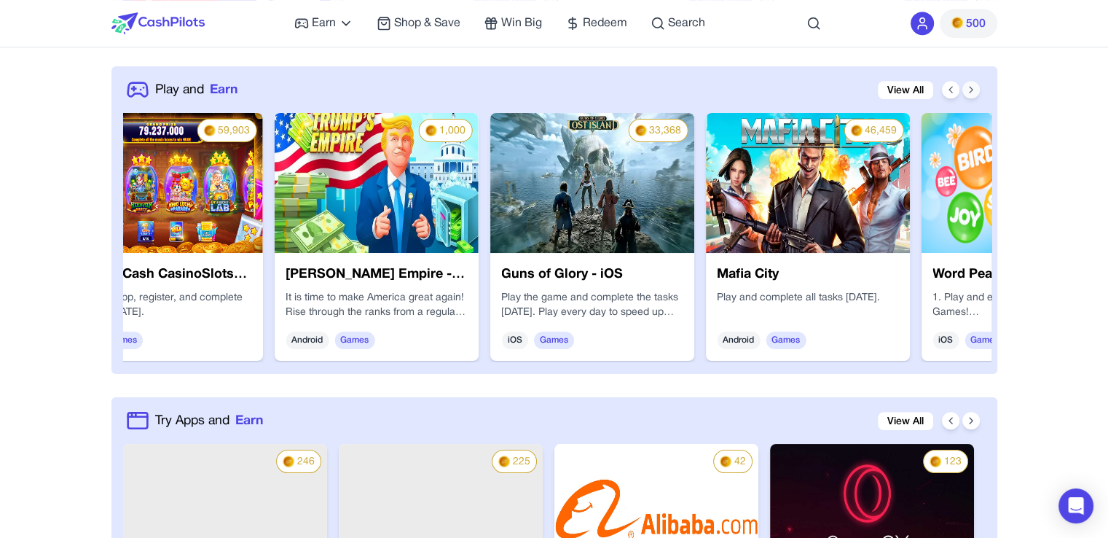
click at [968, 88] on icon at bounding box center [972, 90] width 12 height 12
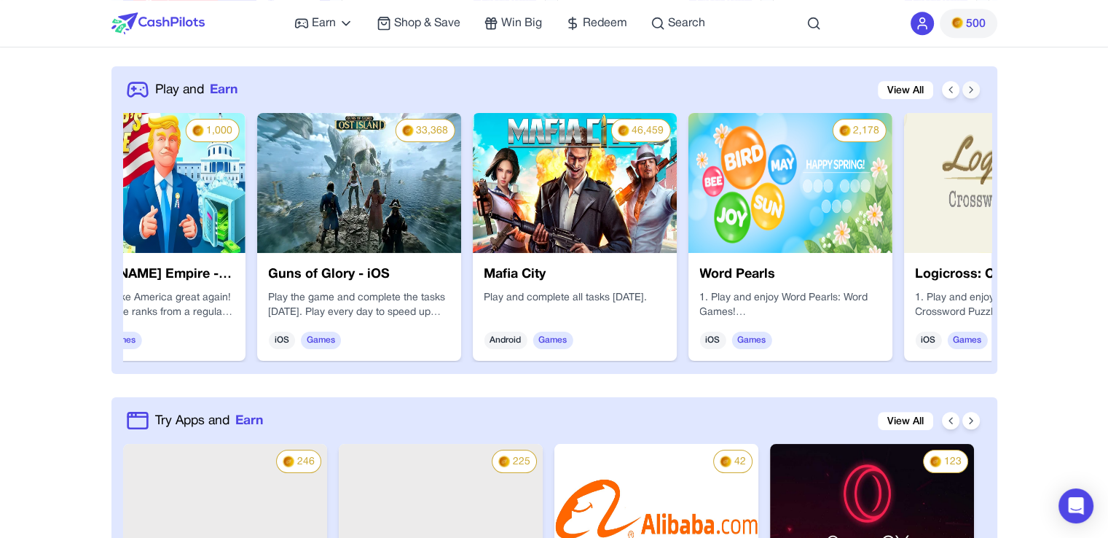
click at [968, 88] on icon at bounding box center [972, 90] width 12 height 12
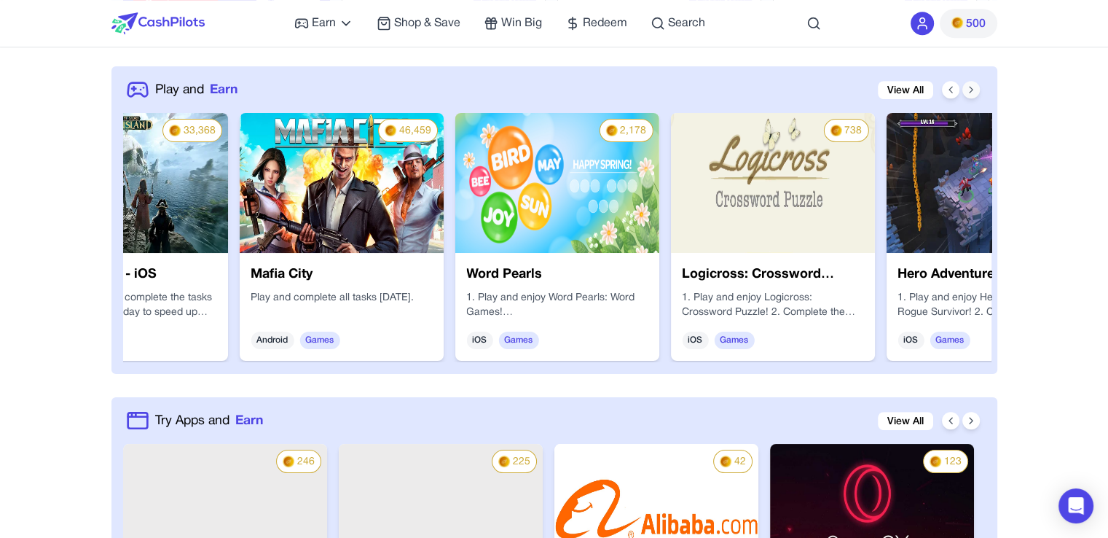
click at [968, 88] on icon at bounding box center [972, 90] width 12 height 12
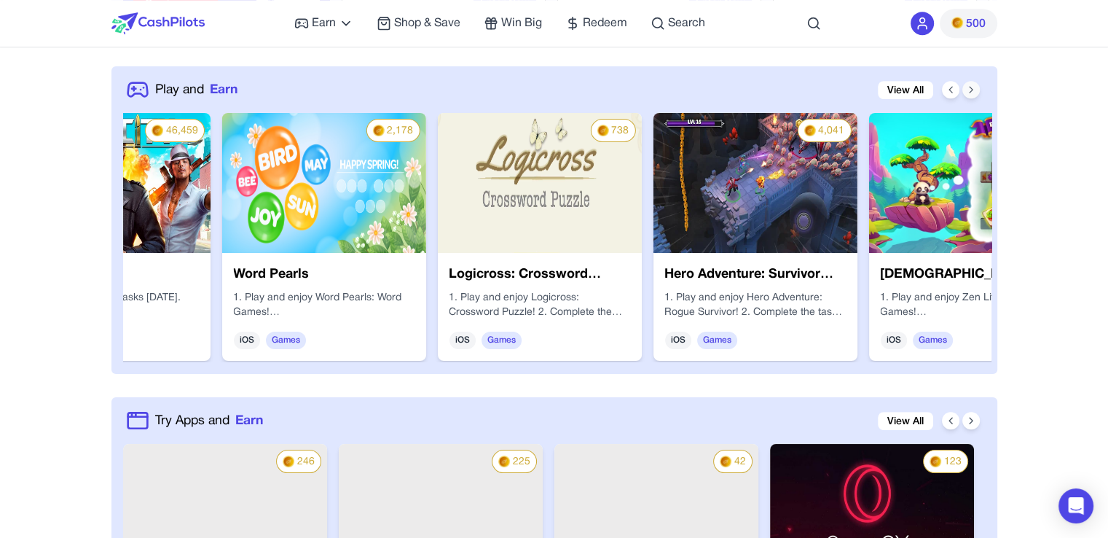
click at [968, 88] on icon at bounding box center [972, 90] width 12 height 12
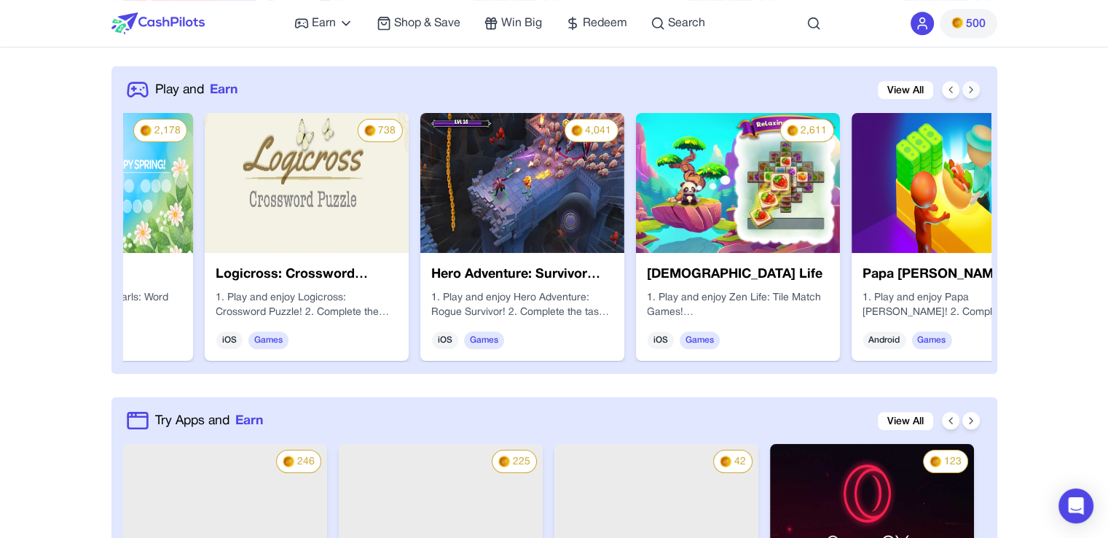
click at [968, 88] on icon at bounding box center [972, 90] width 12 height 12
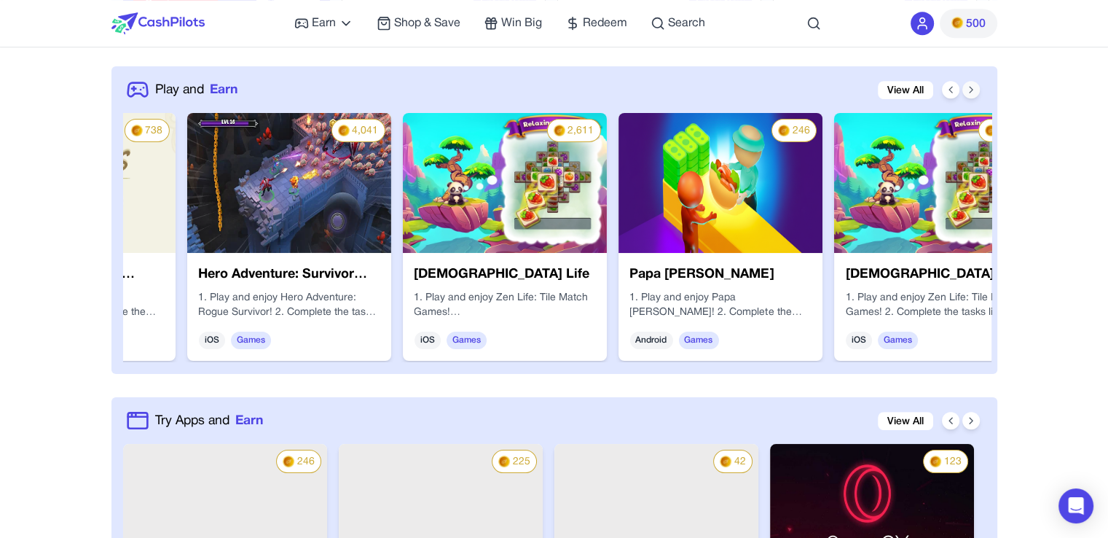
click at [968, 88] on icon at bounding box center [972, 90] width 12 height 12
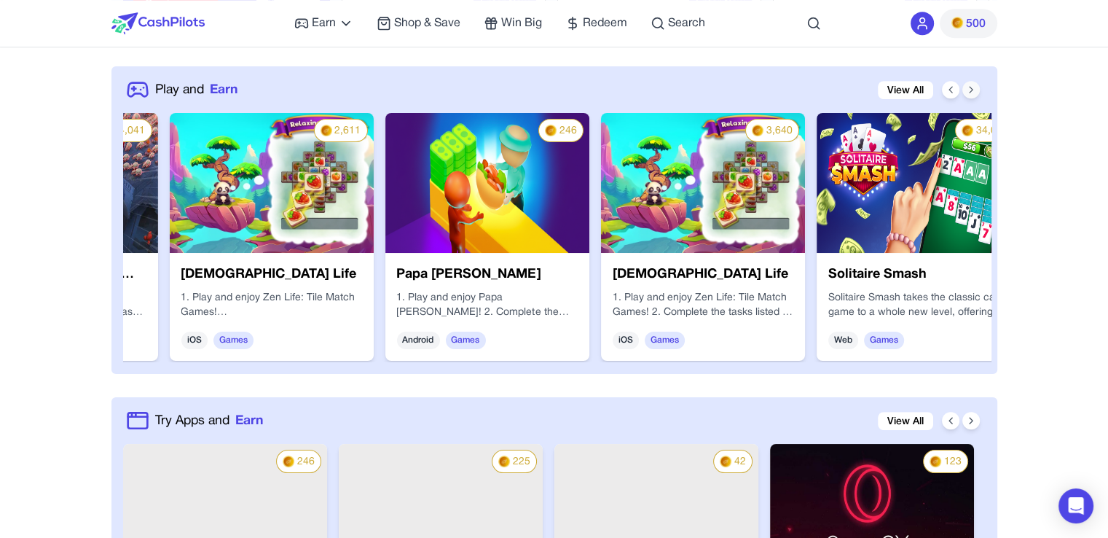
click at [968, 88] on icon at bounding box center [972, 90] width 12 height 12
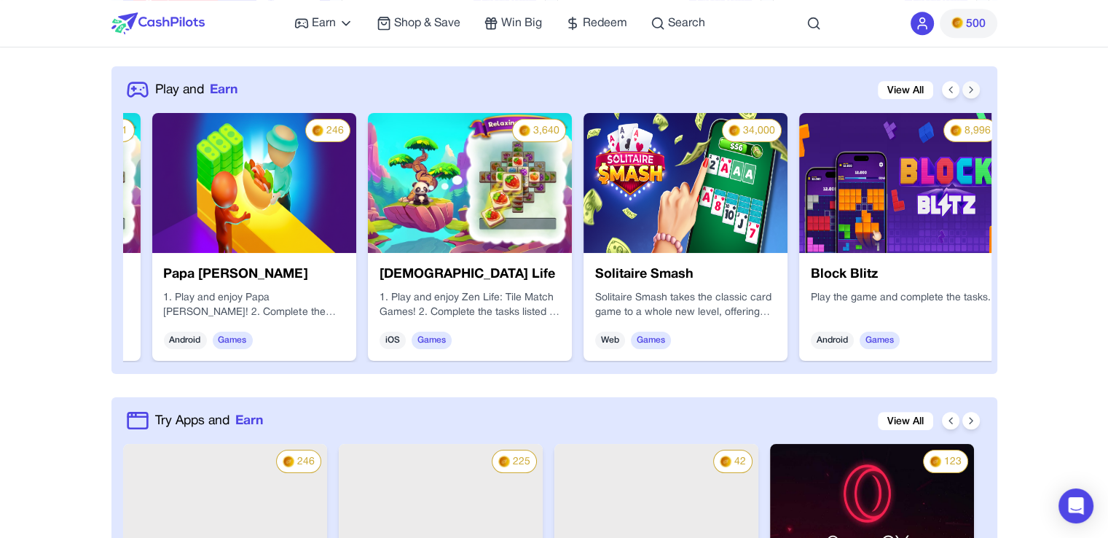
click at [968, 88] on icon at bounding box center [972, 90] width 12 height 12
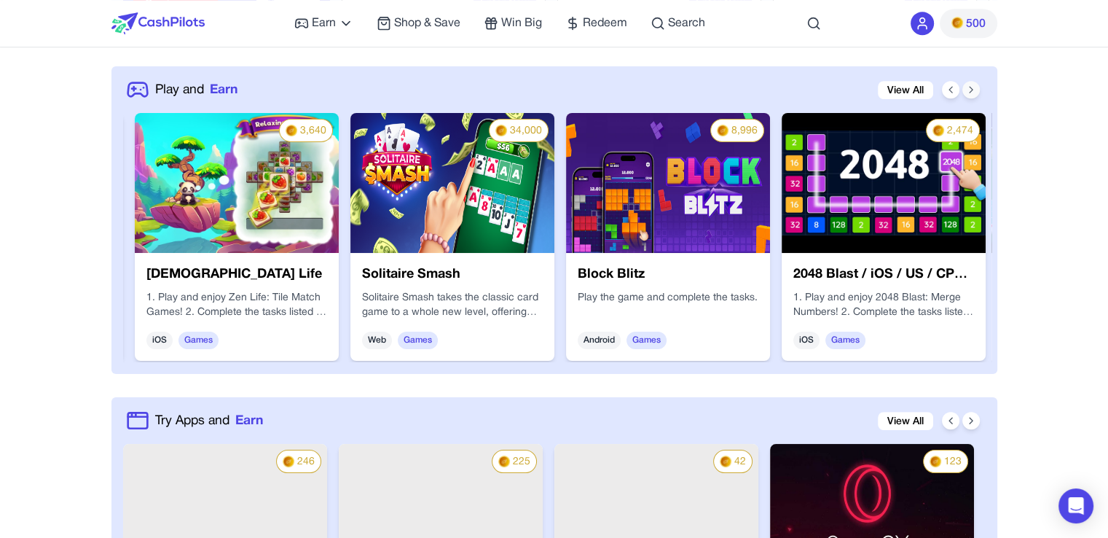
click at [968, 88] on icon at bounding box center [972, 90] width 12 height 12
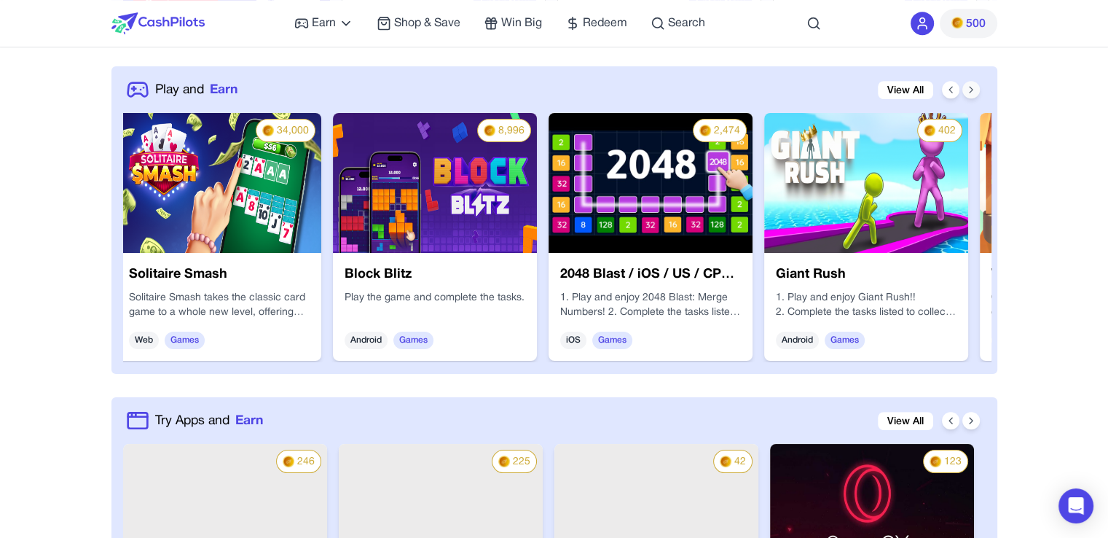
click at [968, 88] on icon at bounding box center [972, 90] width 12 height 12
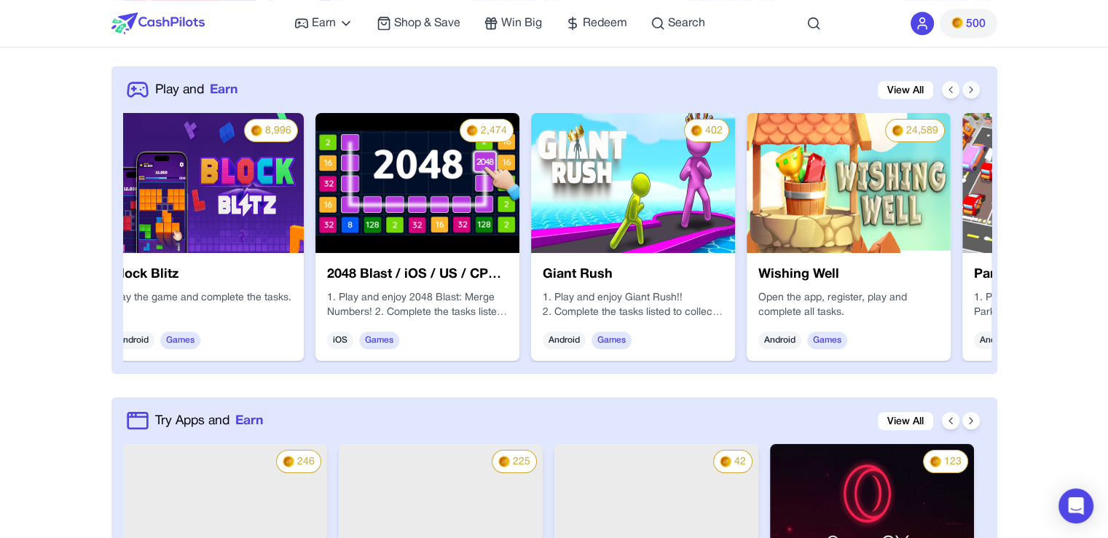
click at [968, 88] on icon at bounding box center [972, 90] width 12 height 12
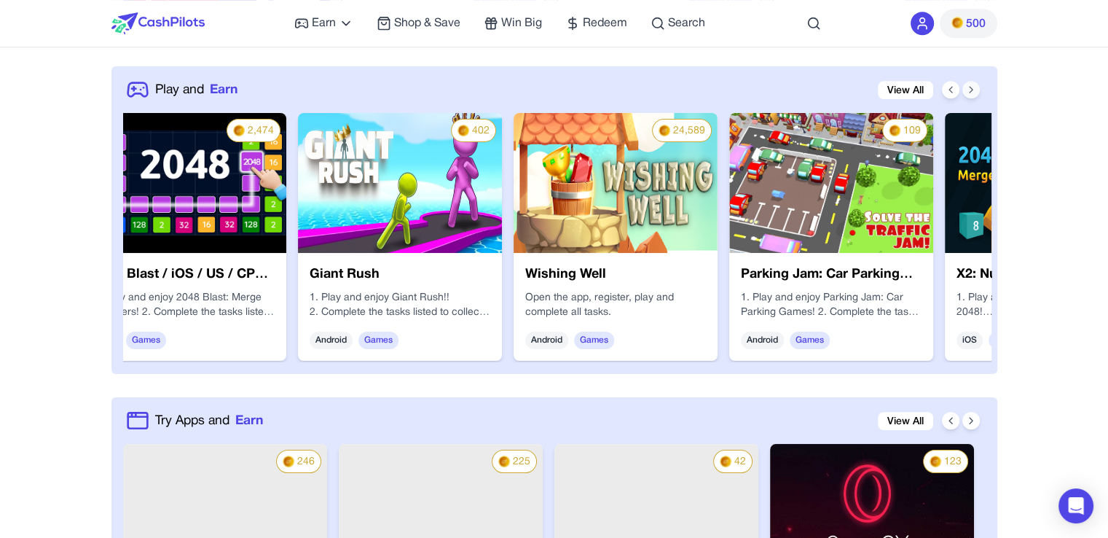
click at [968, 88] on icon at bounding box center [972, 90] width 12 height 12
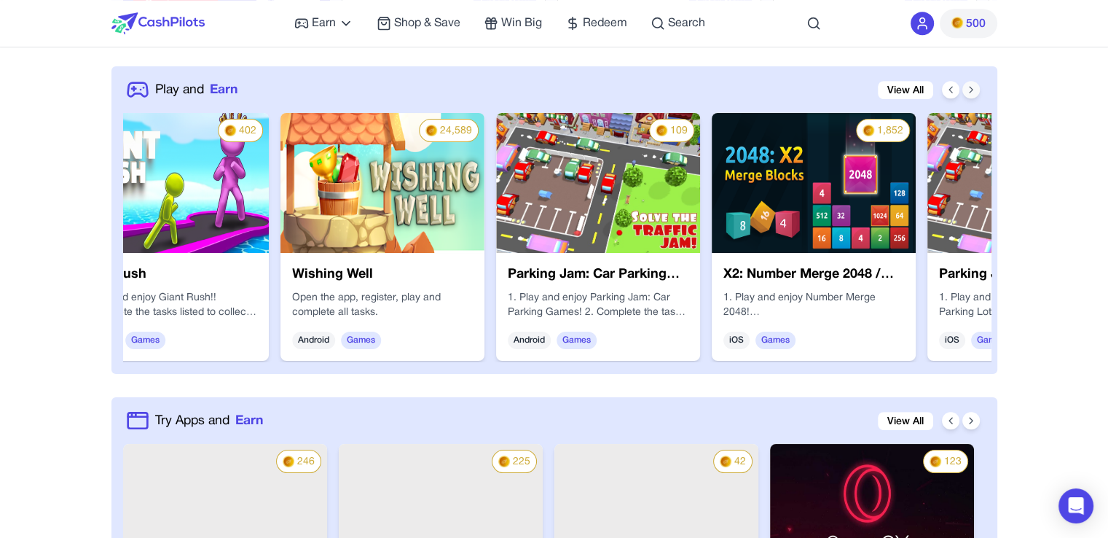
click at [968, 88] on icon at bounding box center [972, 90] width 12 height 12
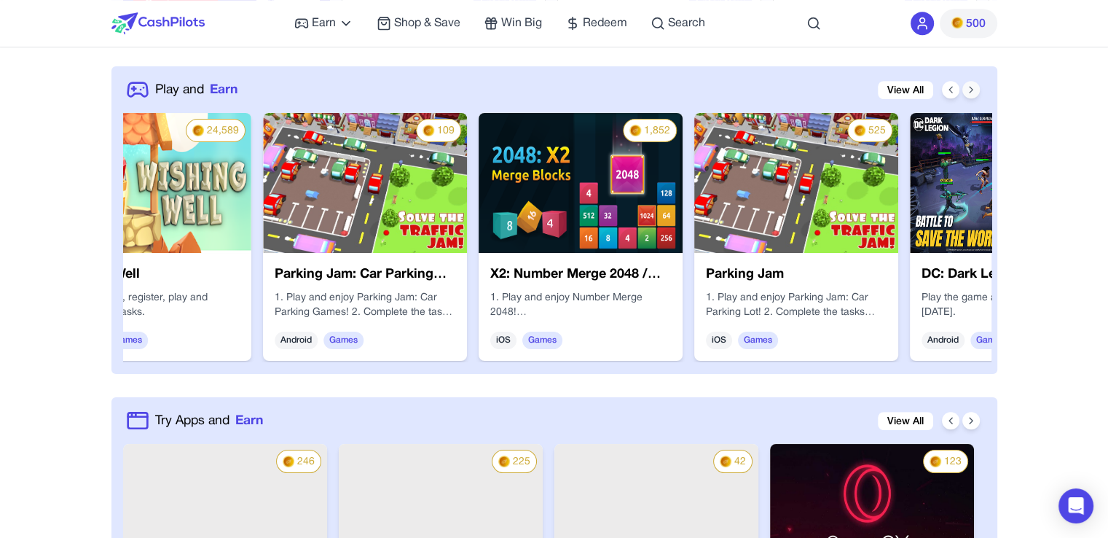
click at [968, 88] on icon at bounding box center [972, 90] width 12 height 12
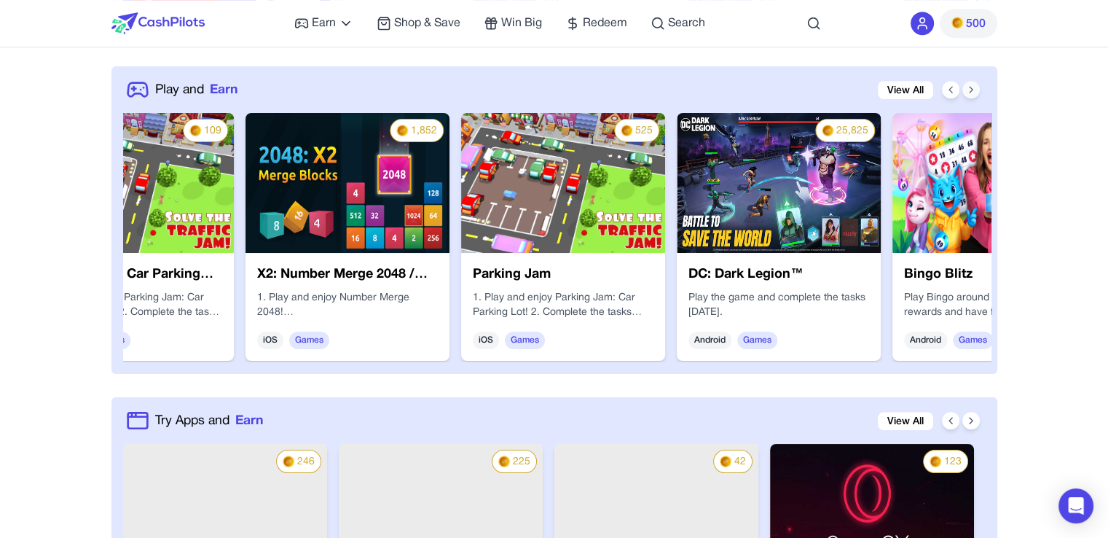
click at [968, 88] on icon at bounding box center [972, 90] width 12 height 12
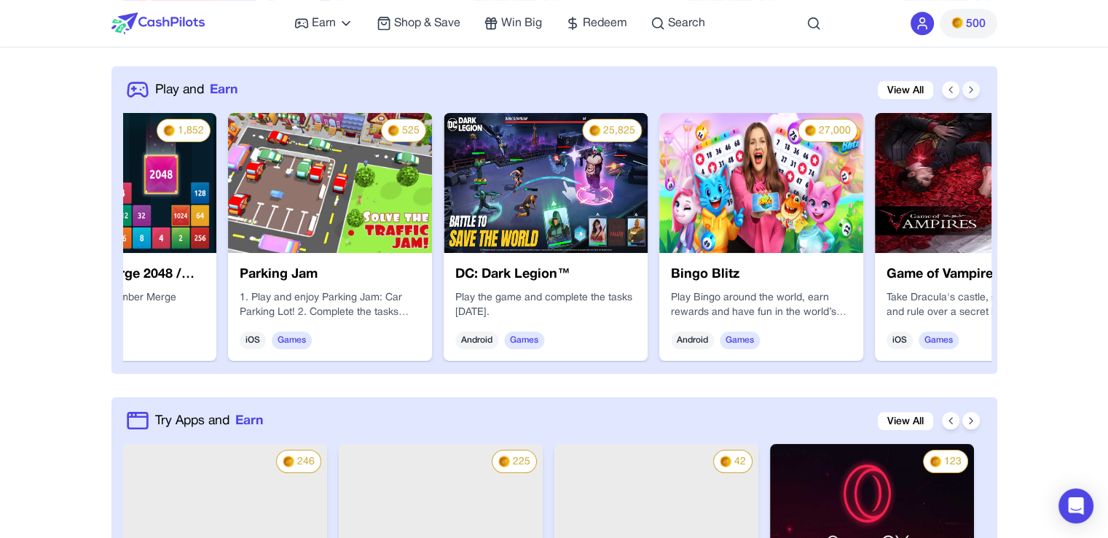
click at [968, 88] on icon at bounding box center [972, 90] width 12 height 12
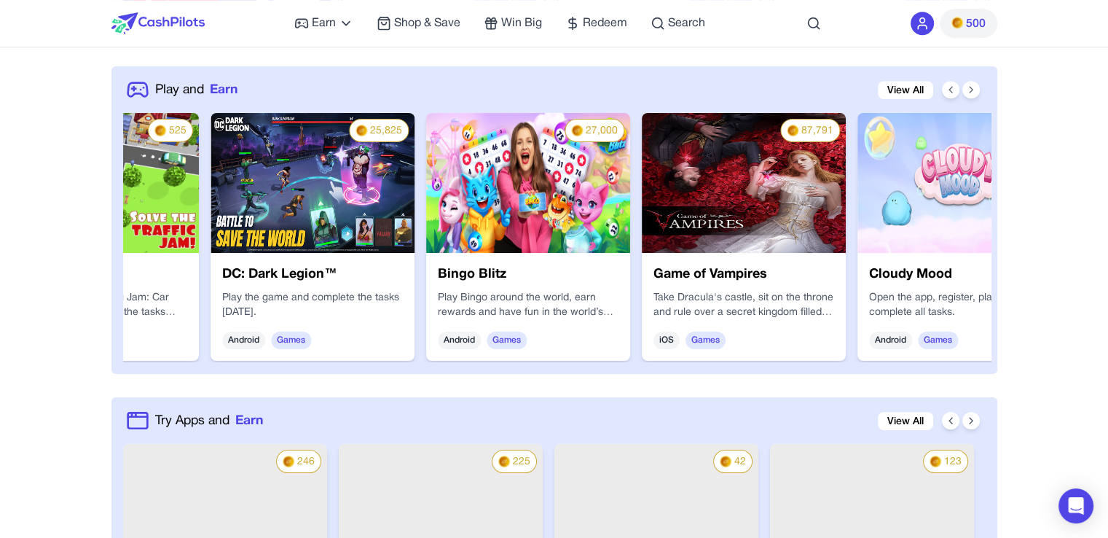
click at [583, 262] on div "Bingo Blitz Play Bingo around the world, earn rewards and have fun in the world…" at bounding box center [528, 307] width 204 height 108
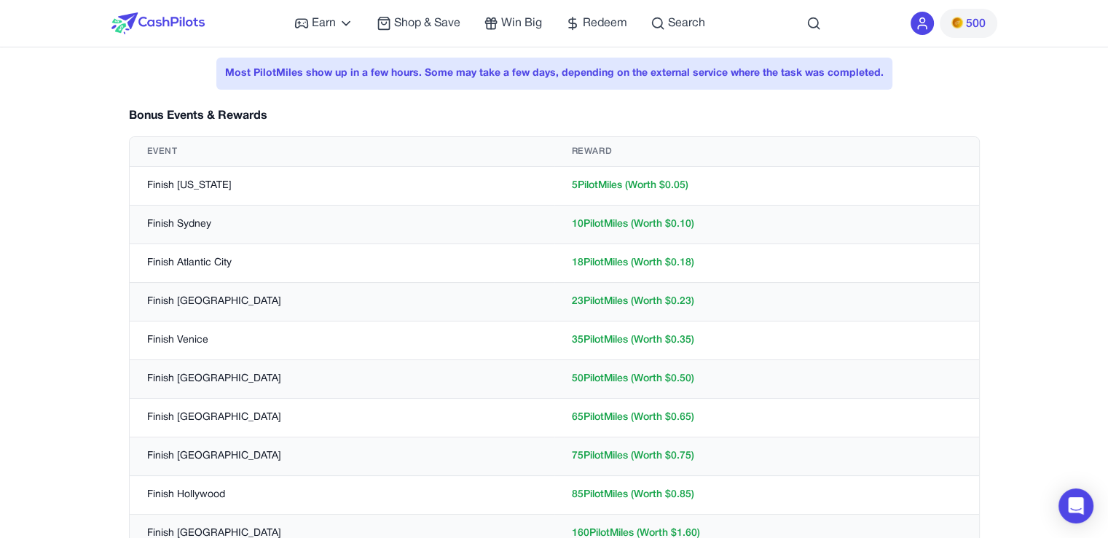
scroll to position [364, 0]
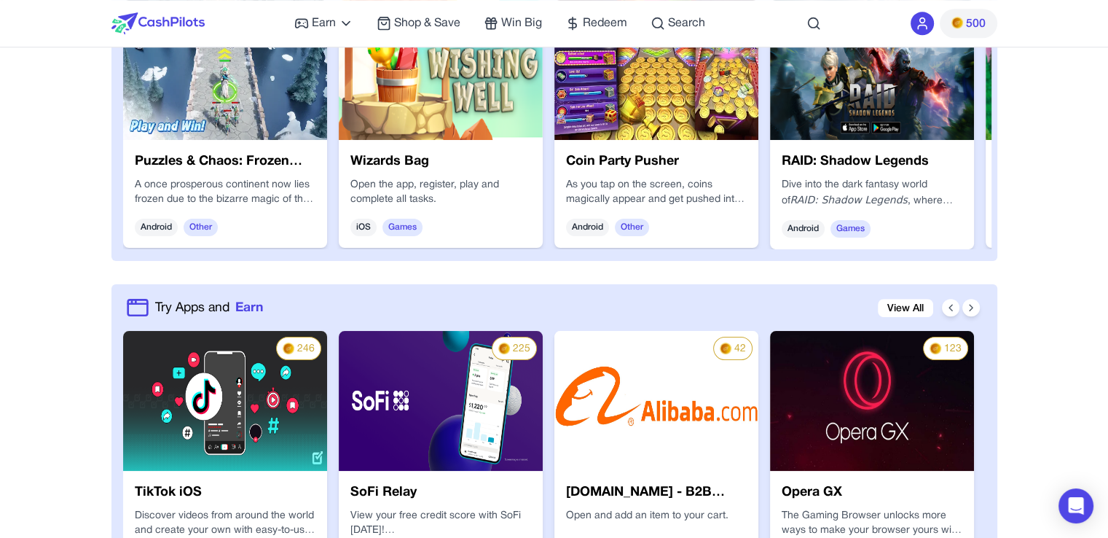
scroll to position [702, 0]
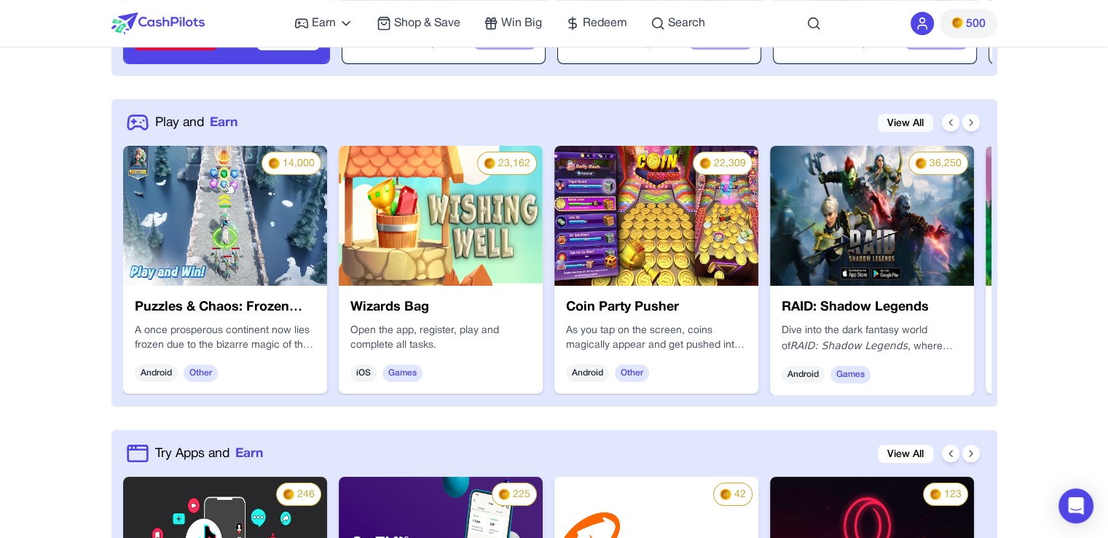
click at [903, 122] on link "View All" at bounding box center [905, 123] width 55 height 18
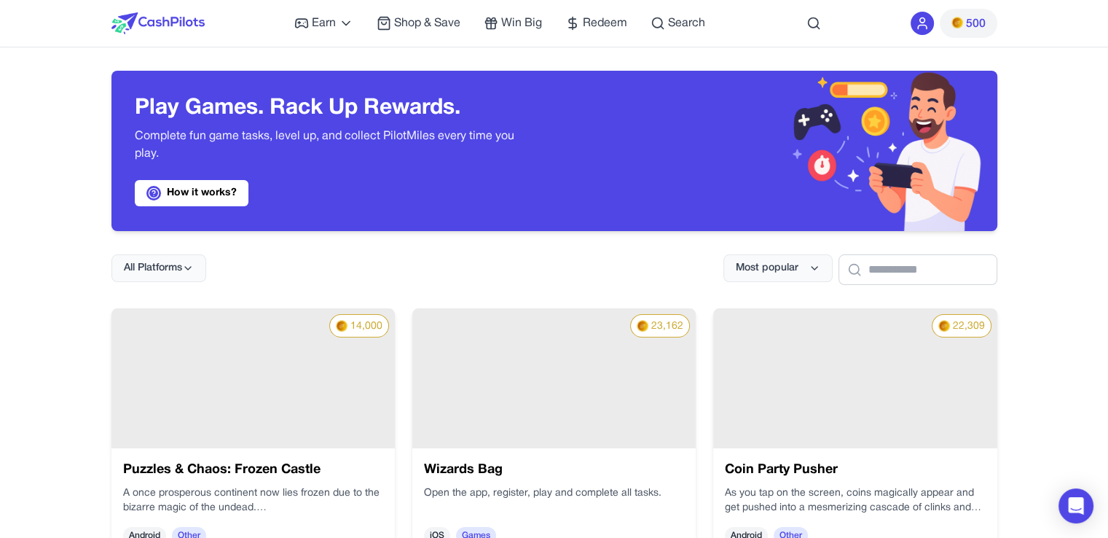
scroll to position [292, 0]
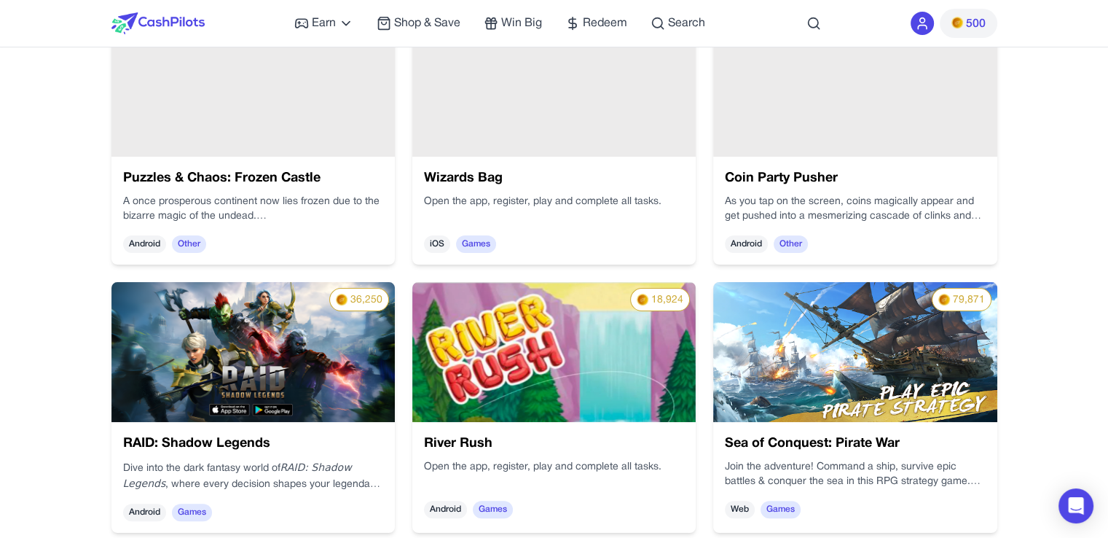
click at [297, 202] on p "A once prosperous continent now lies frozen due to the bizarre magic of the und…" at bounding box center [253, 209] width 260 height 29
